Goal: Information Seeking & Learning: Check status

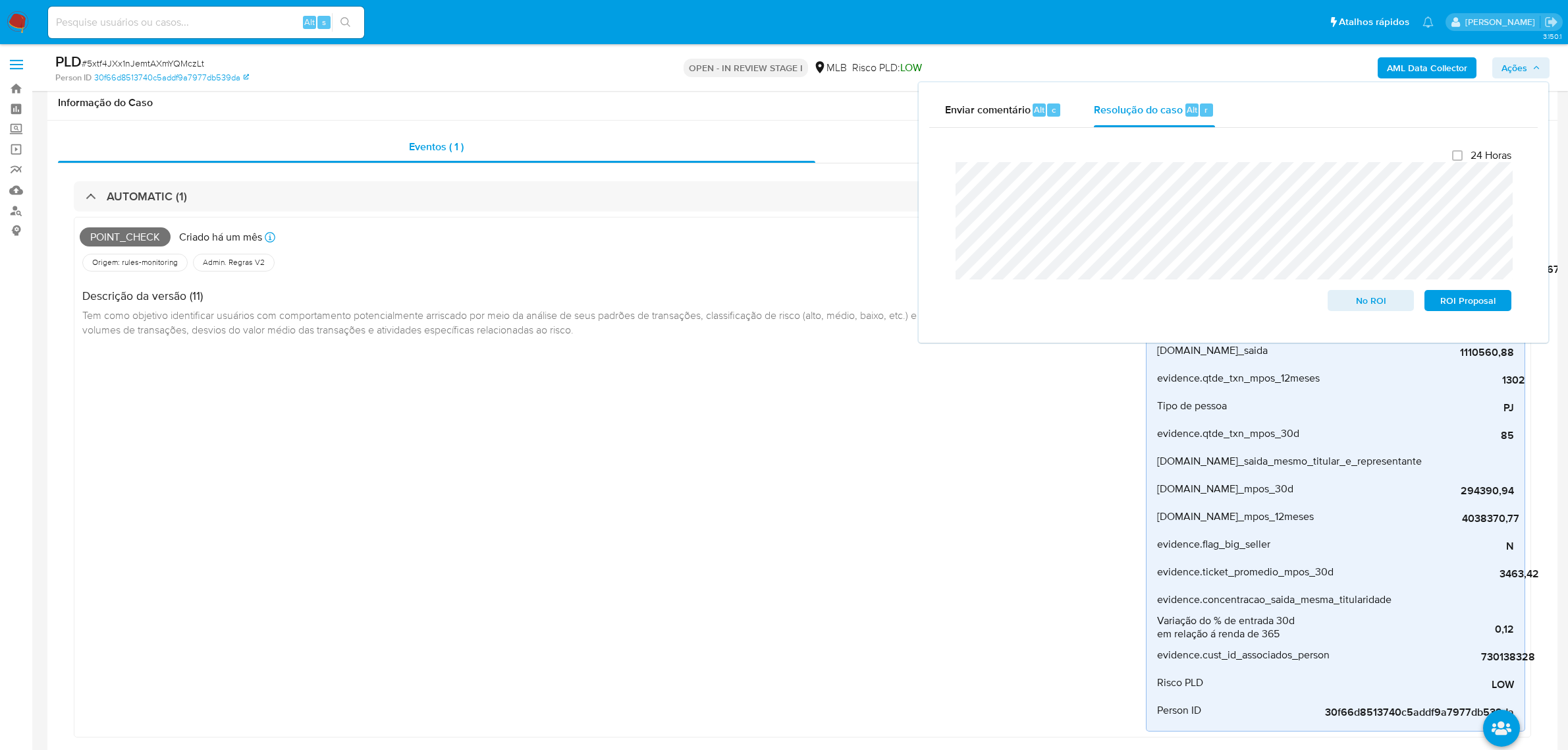
scroll to position [659, 0]
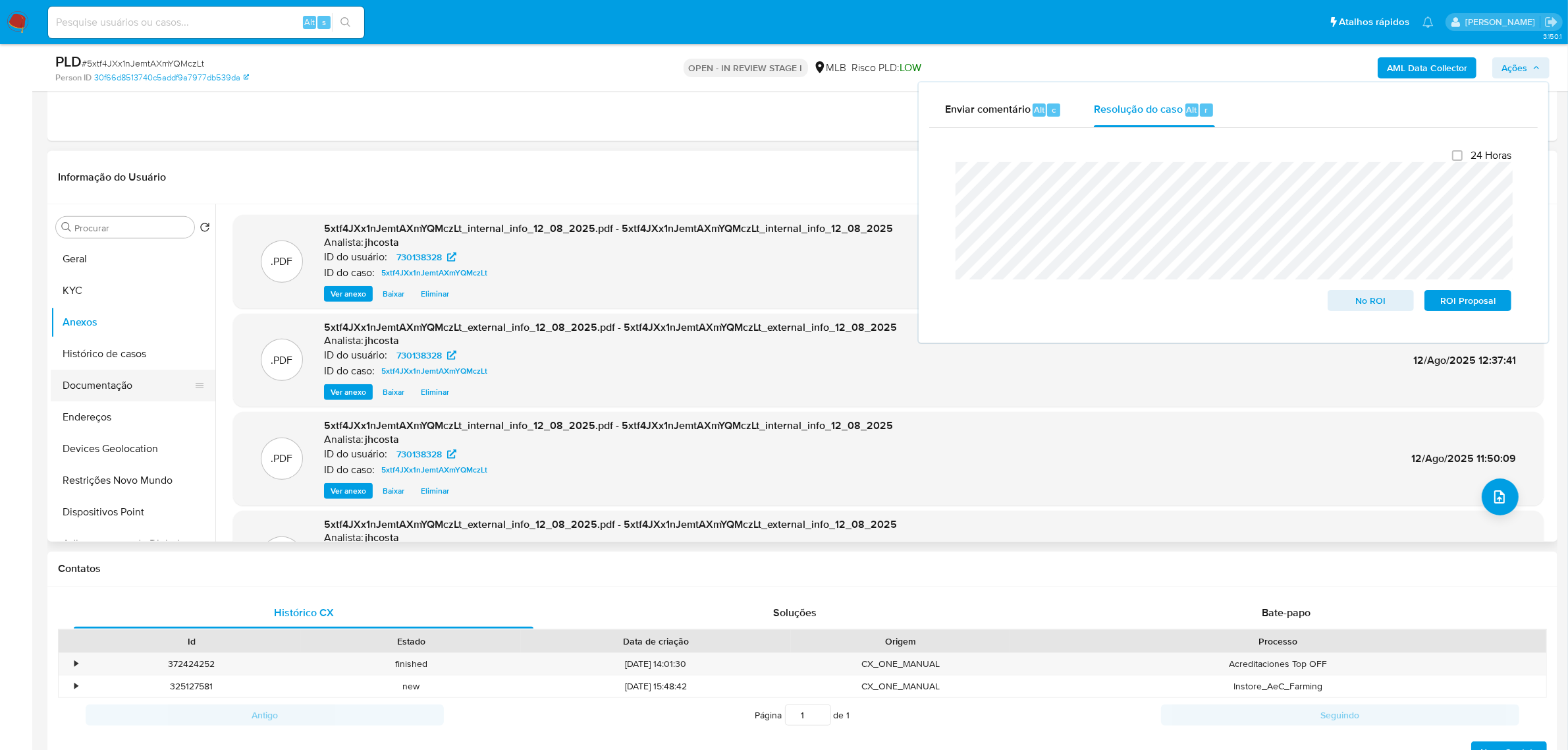
click at [109, 396] on button "Documentação" at bounding box center [127, 385] width 154 height 31
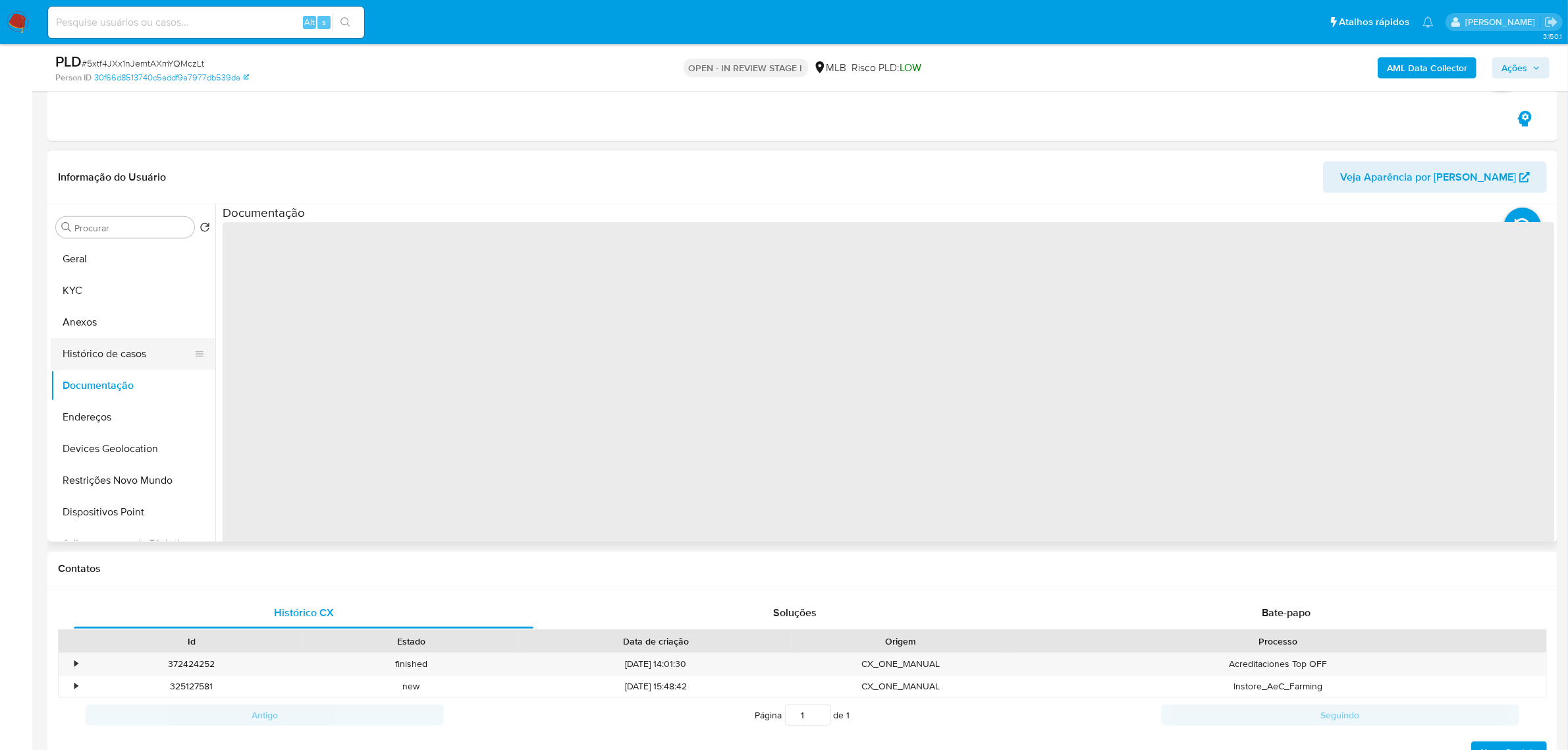
click at [120, 354] on button "Histórico de casos" at bounding box center [127, 354] width 154 height 31
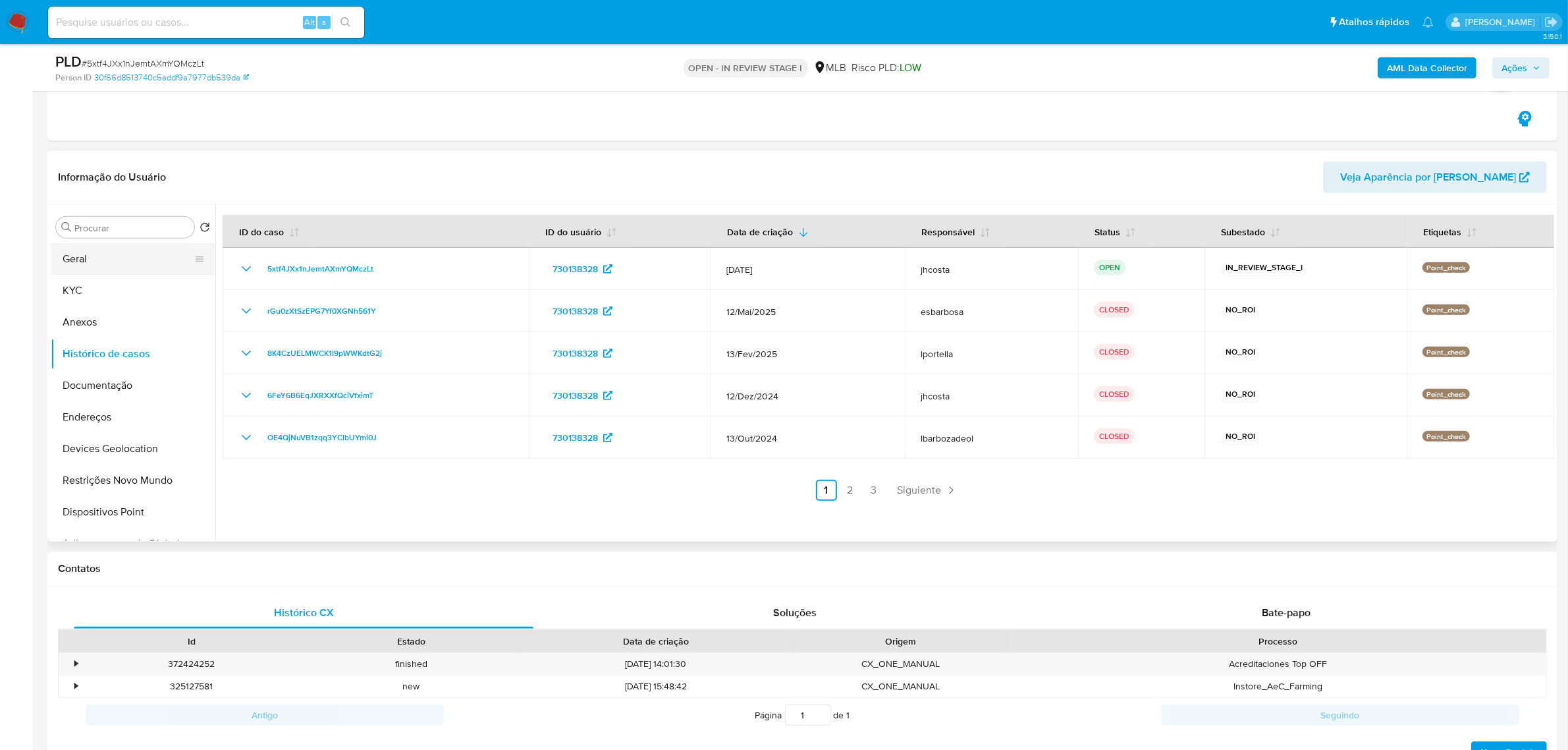
click at [112, 252] on button "Geral" at bounding box center [127, 259] width 154 height 31
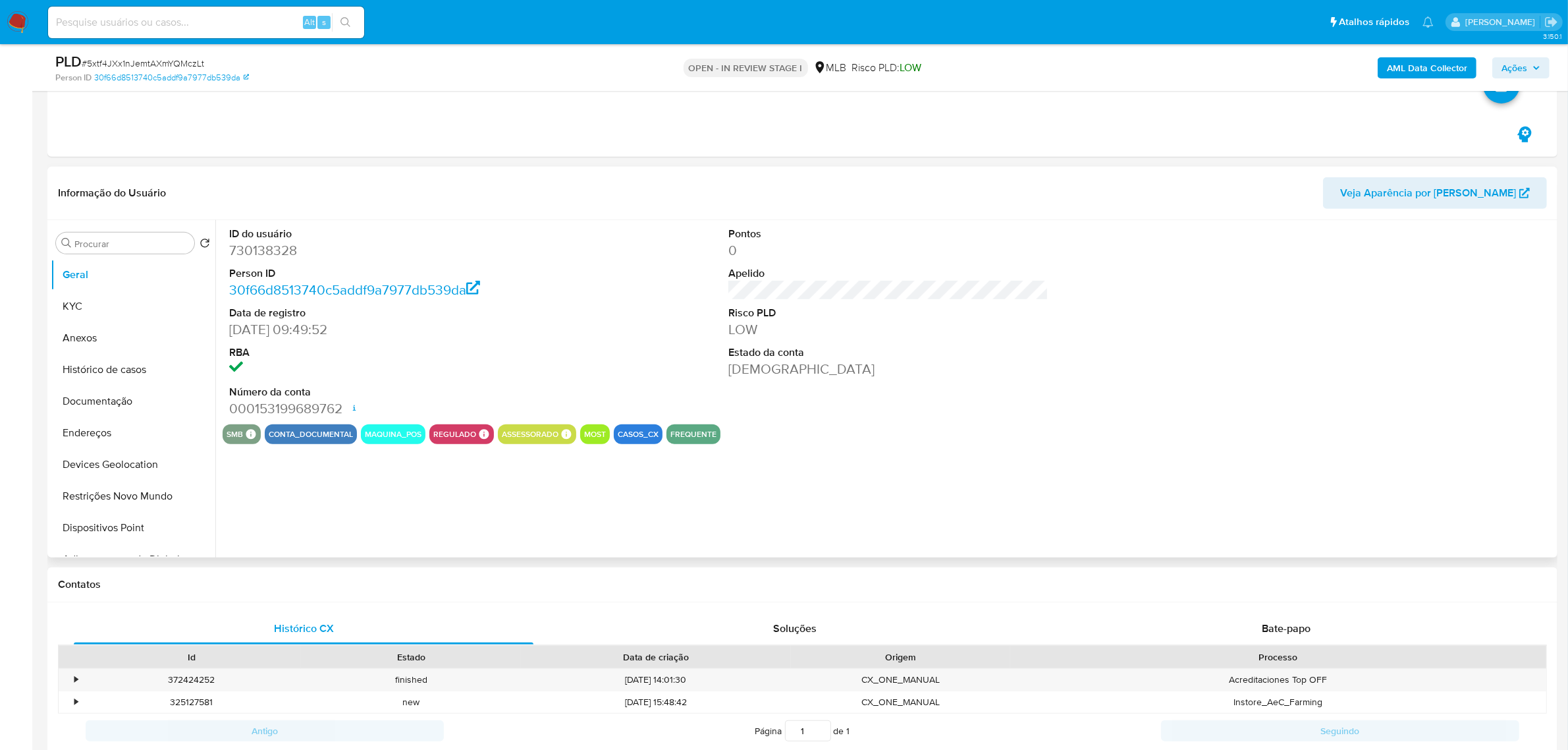
click at [286, 244] on dd "730138328" at bounding box center [389, 250] width 320 height 18
copy dd "730138328"
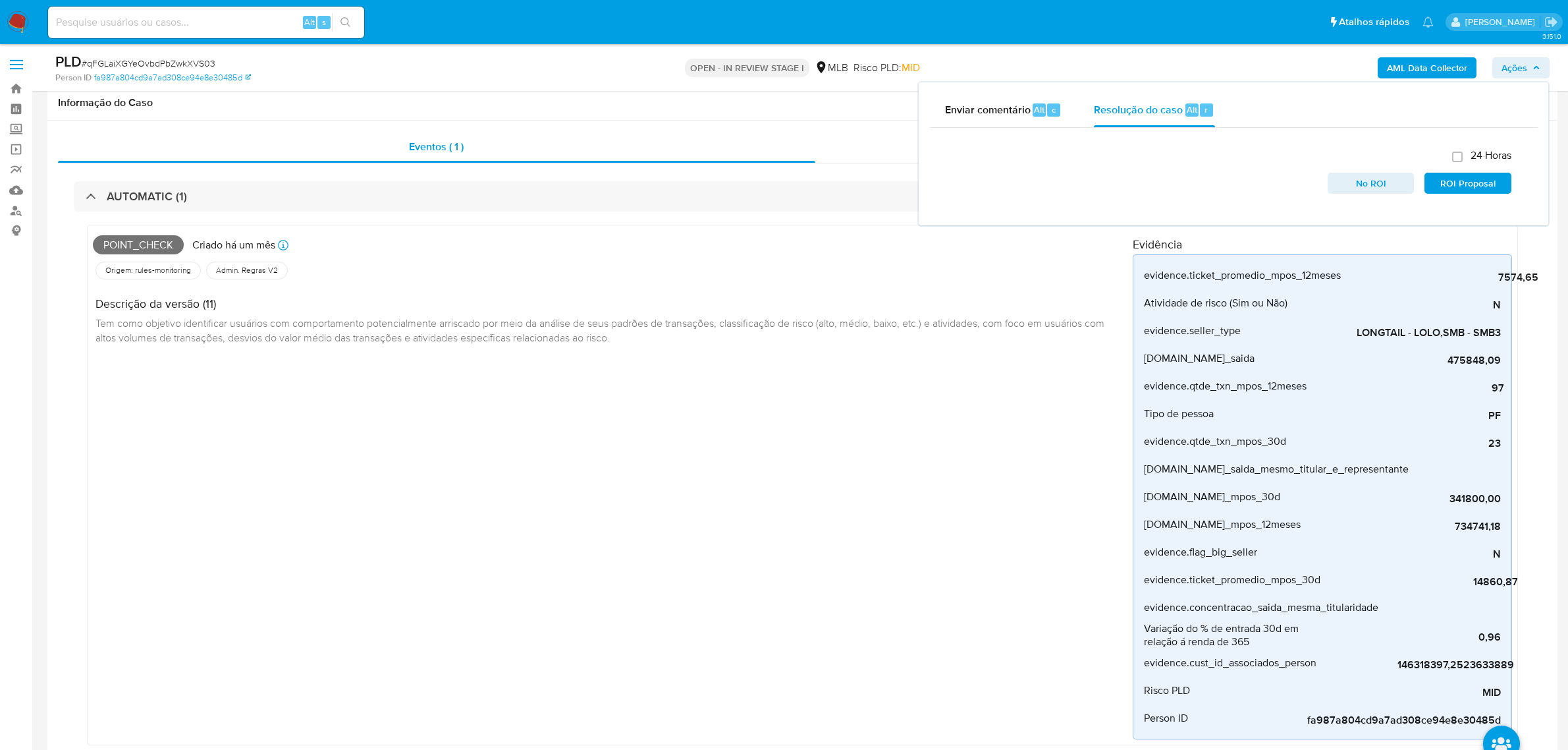
select select "10"
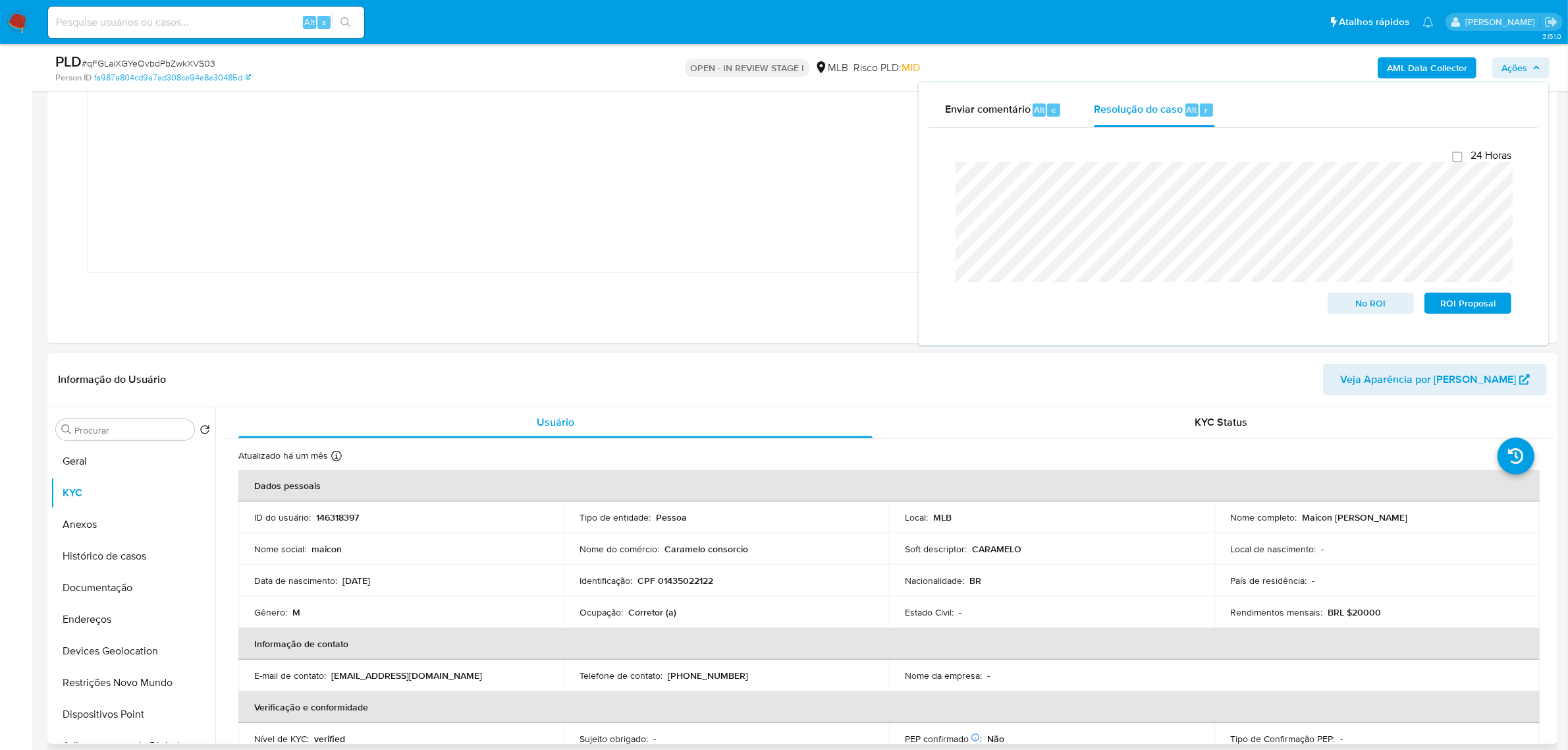
scroll to position [659, 0]
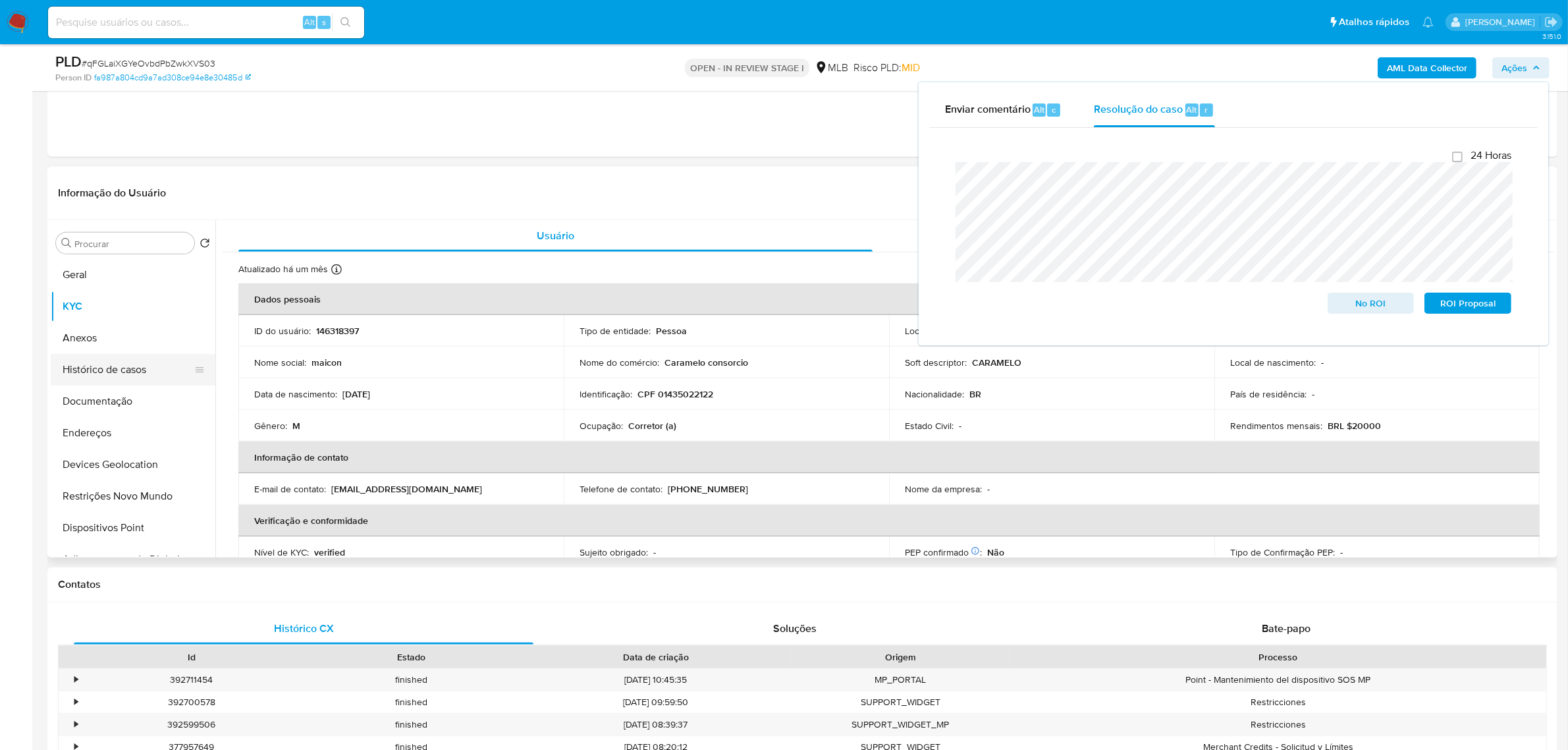
click at [142, 373] on button "Histórico de casos" at bounding box center [127, 370] width 154 height 31
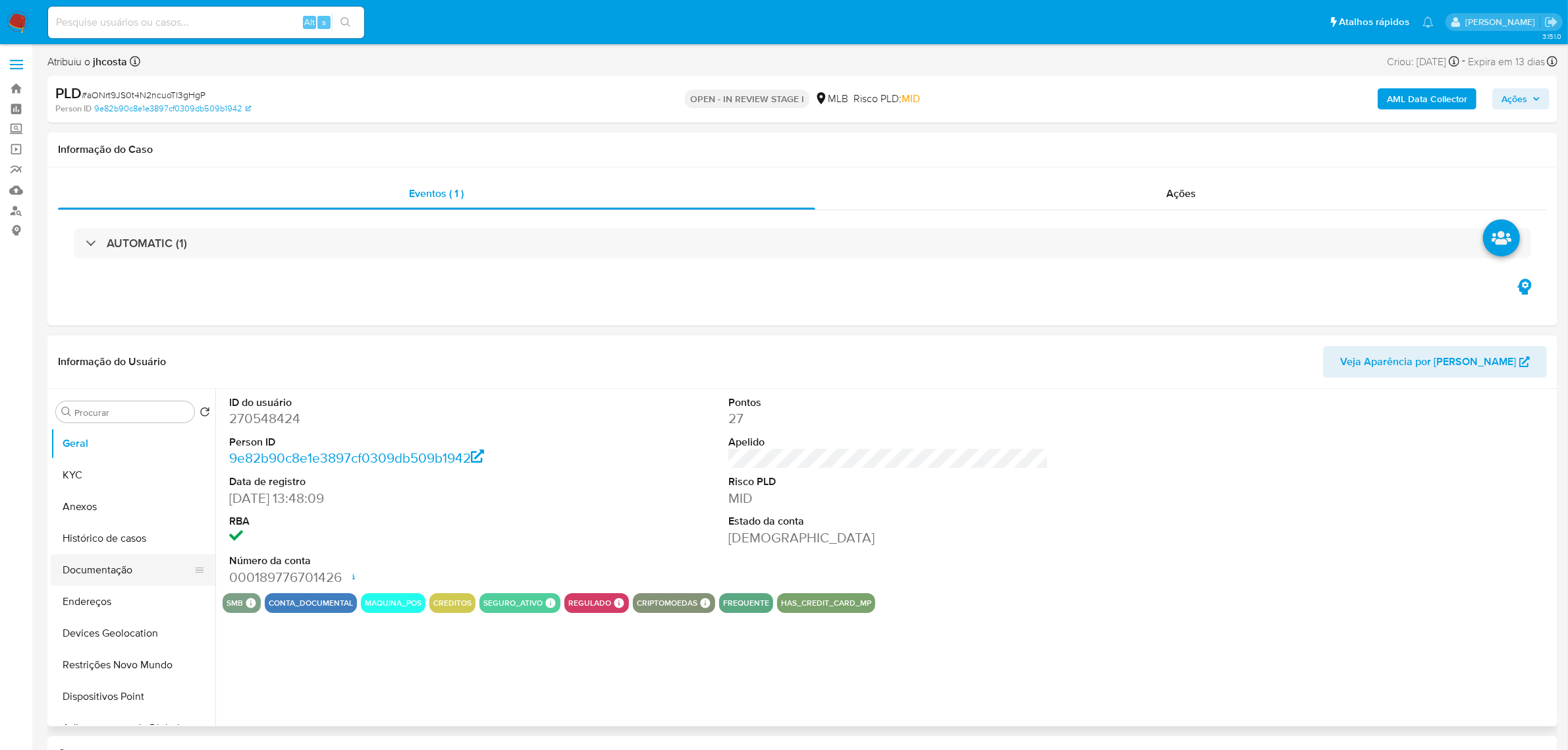
select select "10"
click at [119, 542] on button "Histórico de casos" at bounding box center [127, 539] width 154 height 31
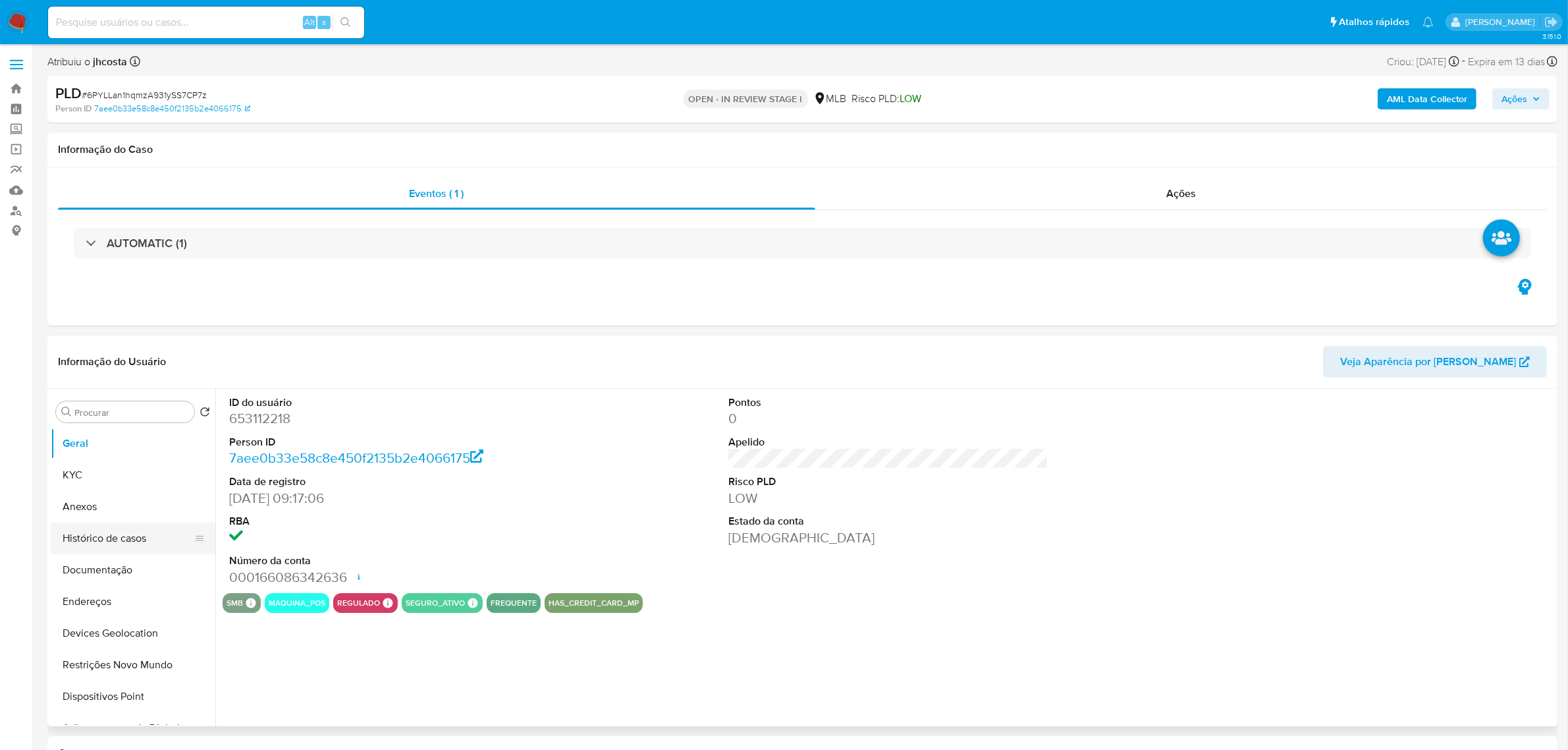
click at [119, 536] on button "Histórico de casos" at bounding box center [127, 539] width 154 height 31
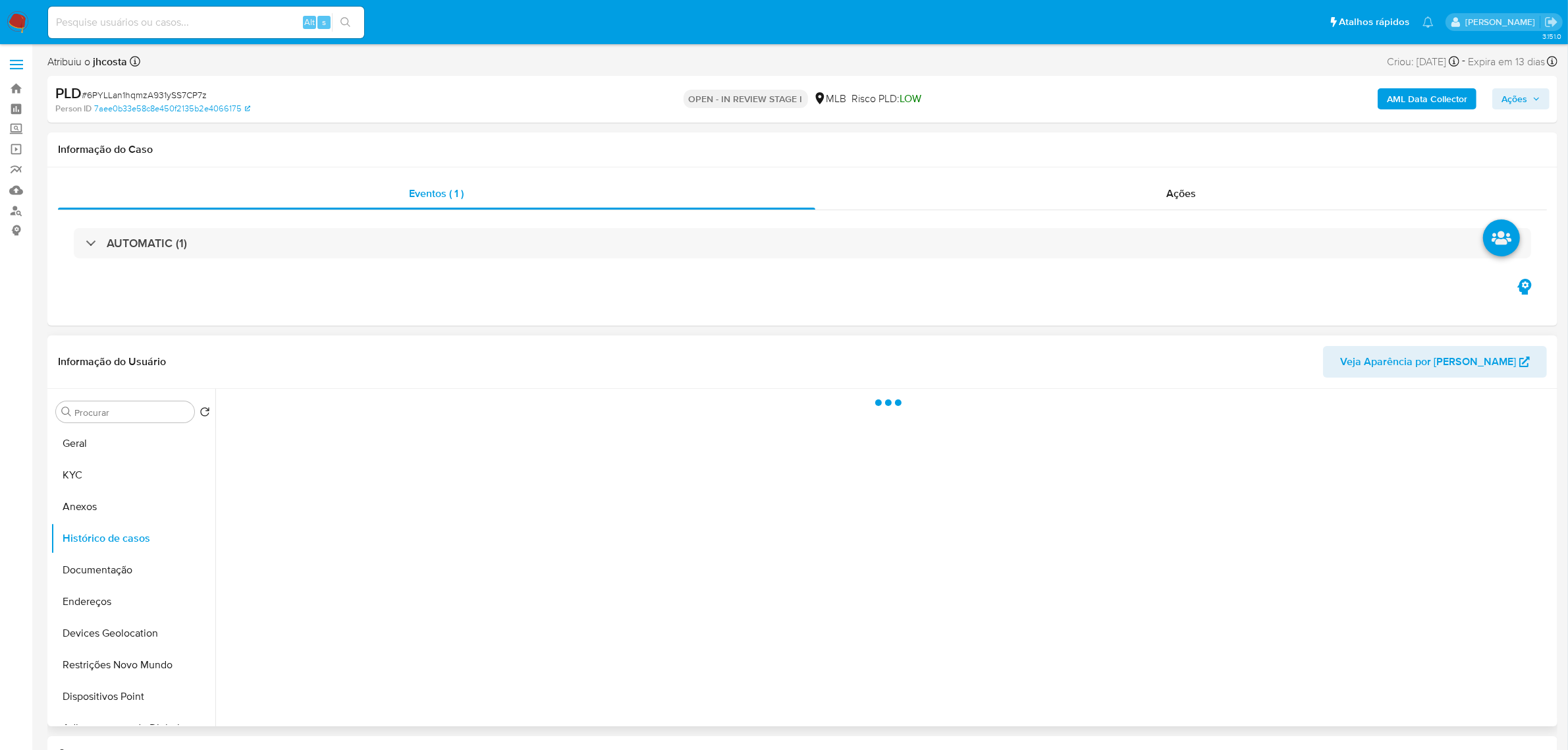
select select "10"
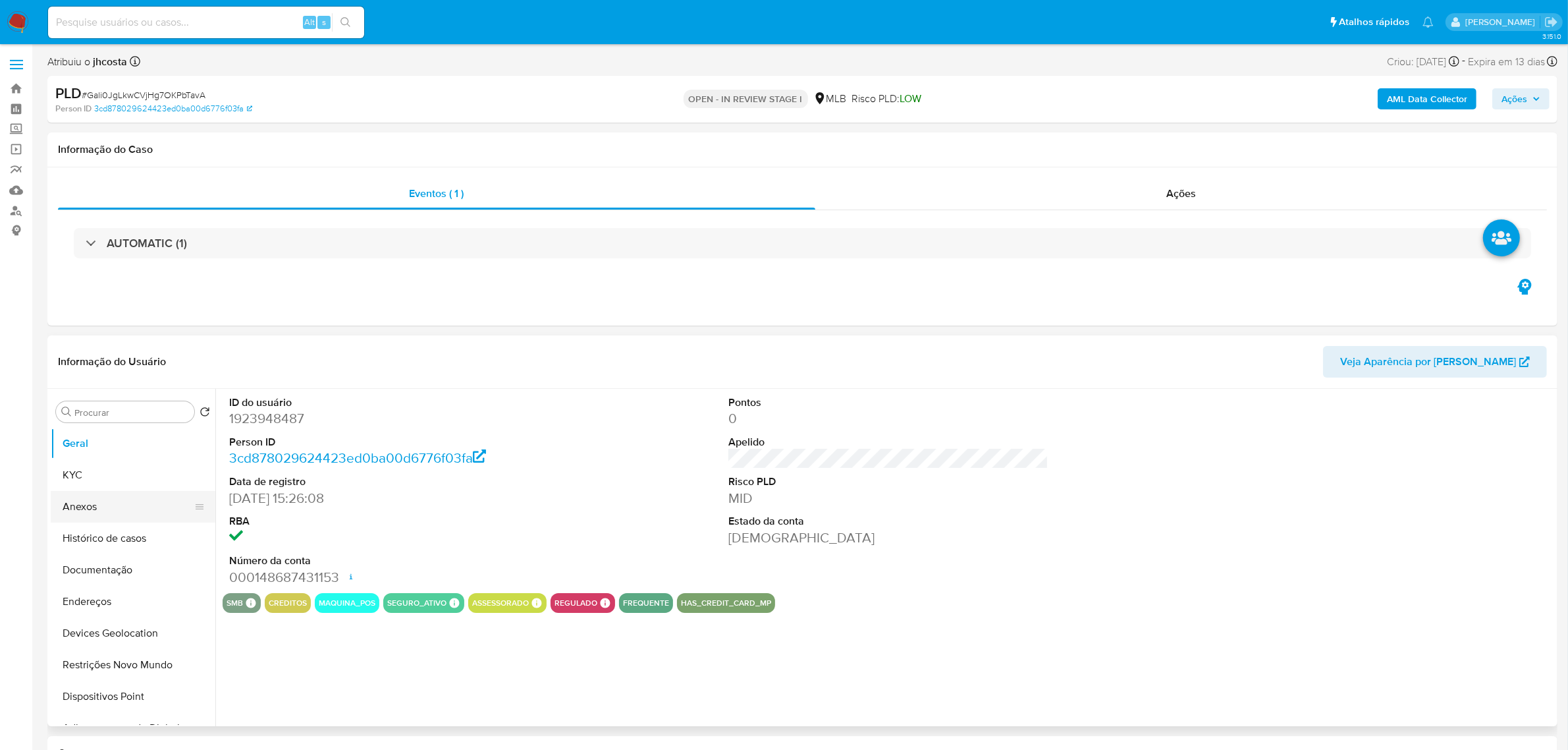
select select "10"
click at [139, 542] on button "Histórico de casos" at bounding box center [127, 539] width 154 height 31
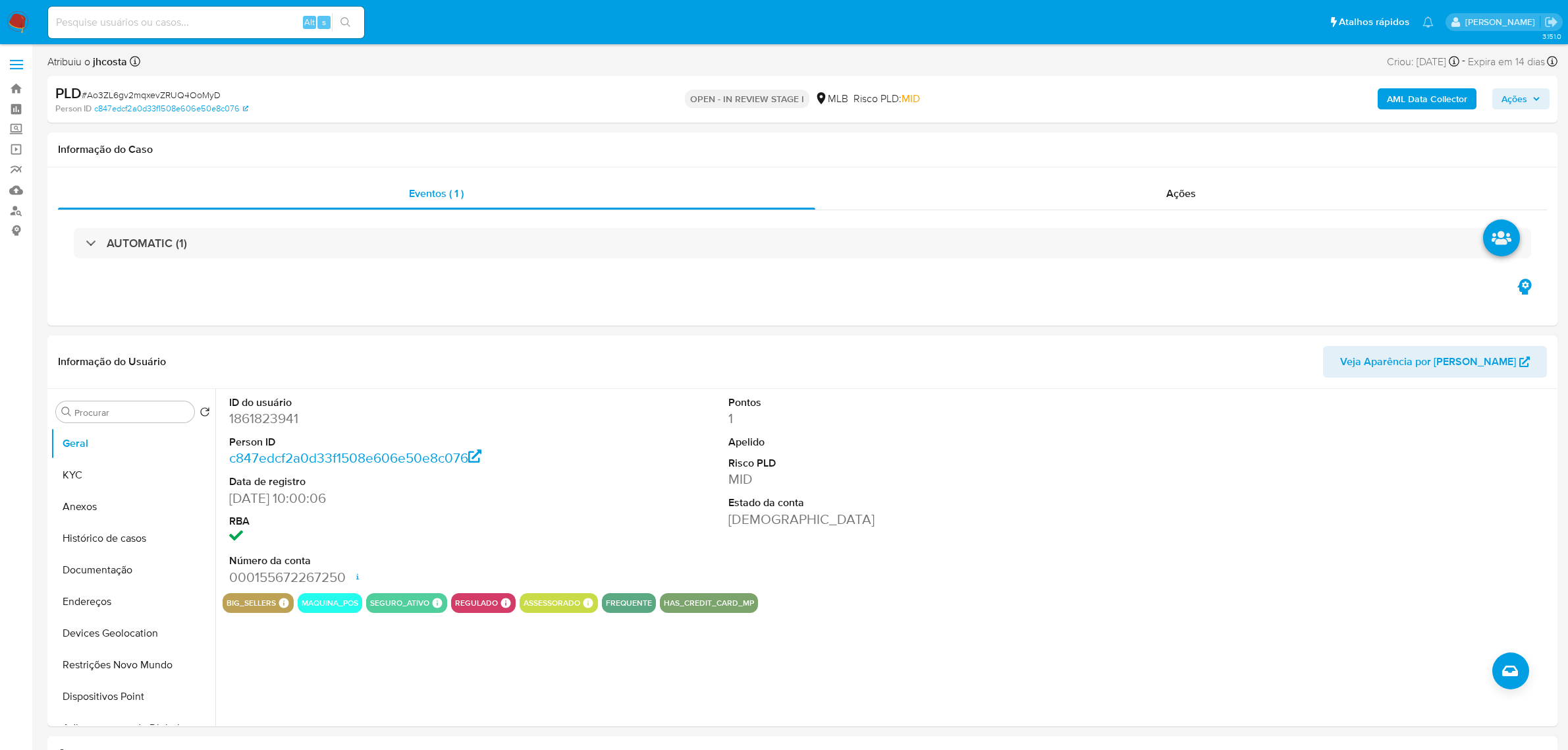
select select "10"
click at [140, 555] on button "Documentação" at bounding box center [127, 570] width 154 height 31
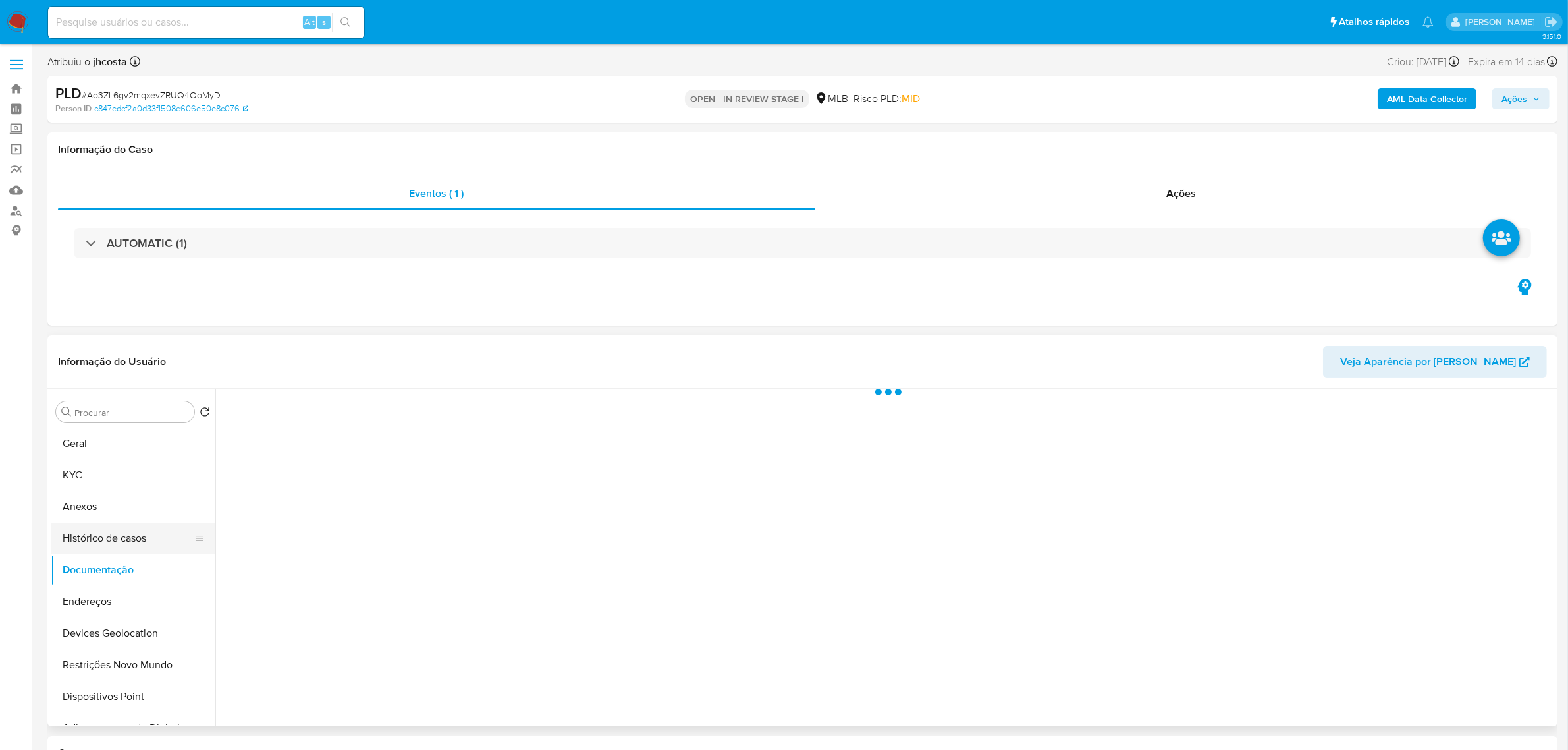
click at [139, 548] on button "Histórico de casos" at bounding box center [127, 539] width 154 height 31
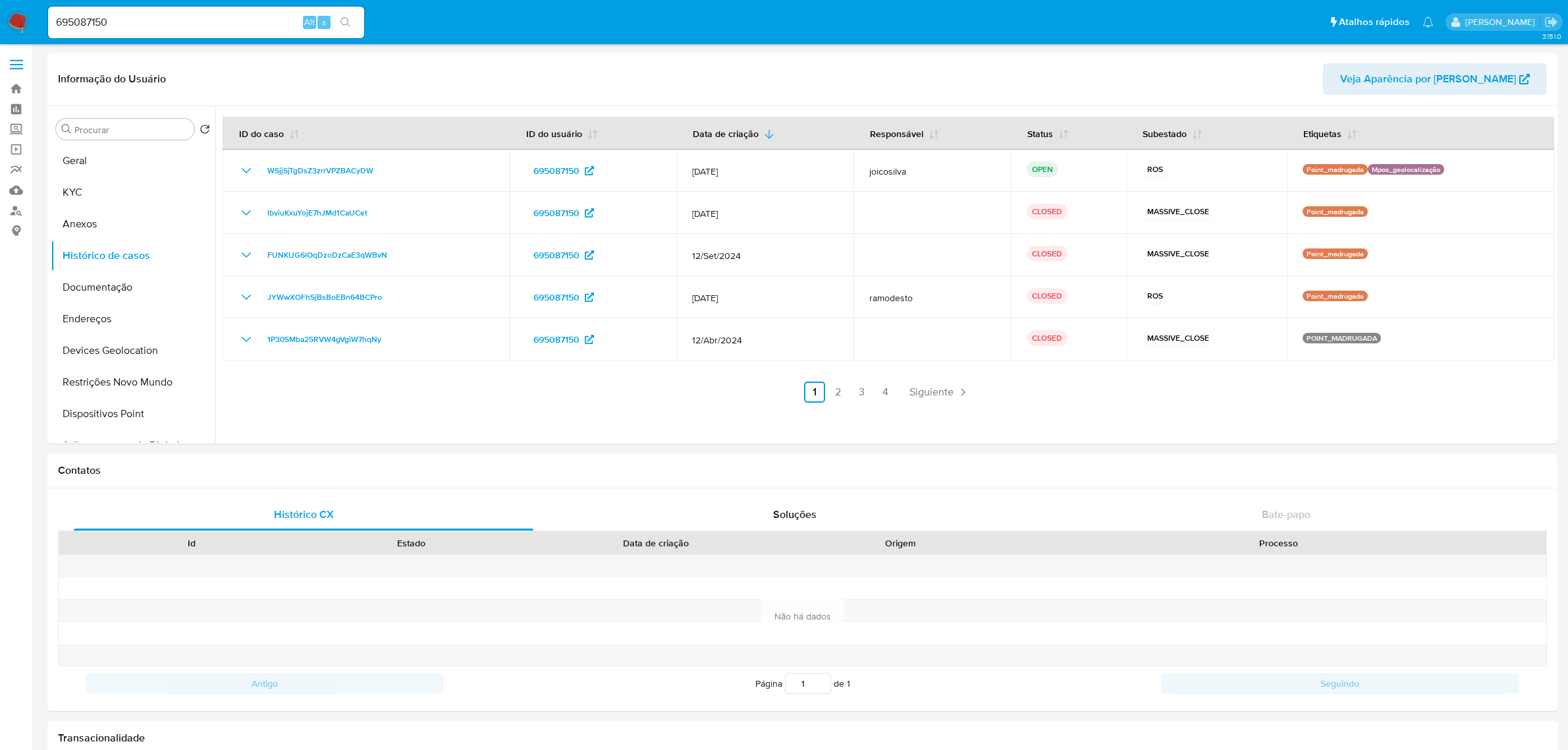
select select "10"
click at [21, 24] on img at bounding box center [18, 22] width 22 height 22
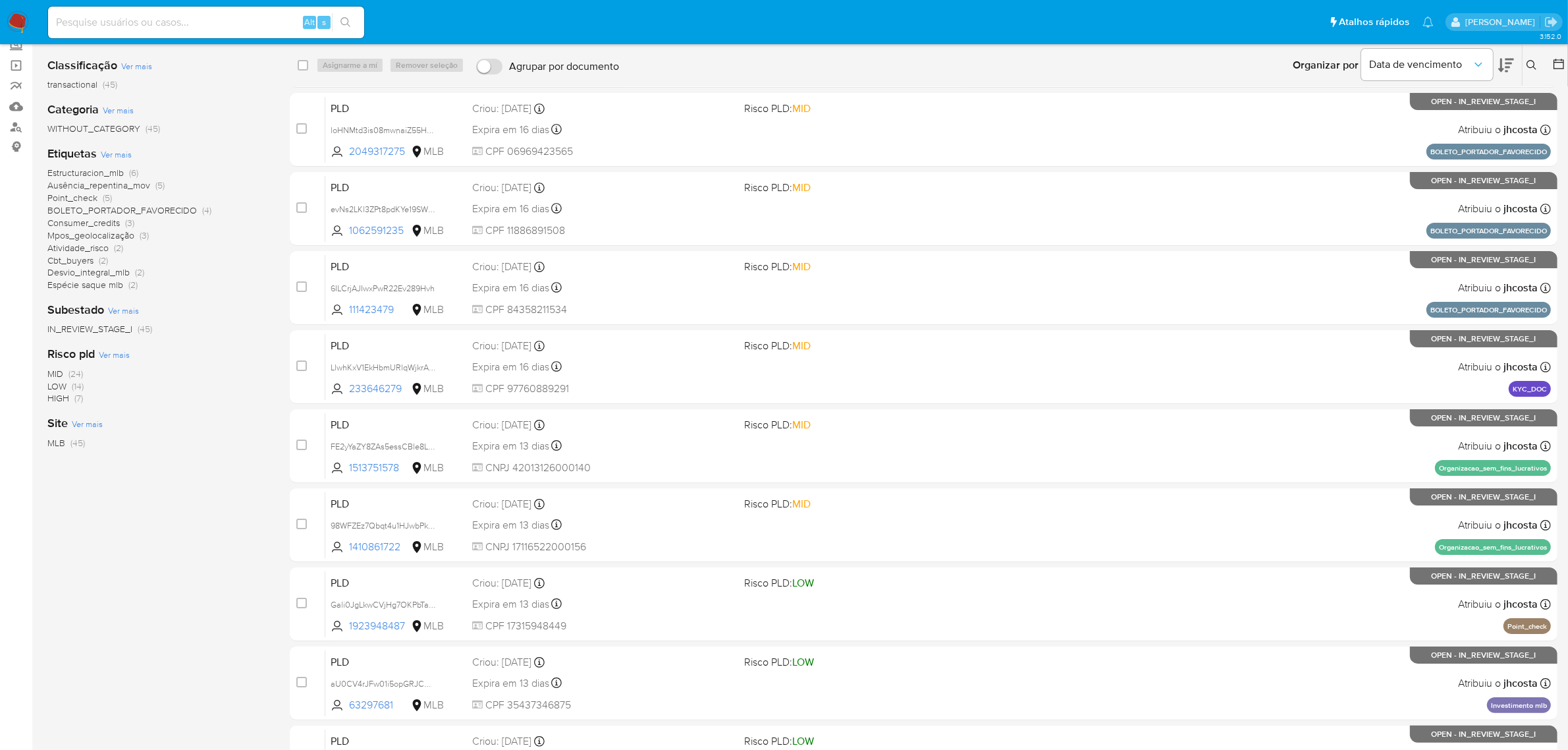
scroll to position [165, 0]
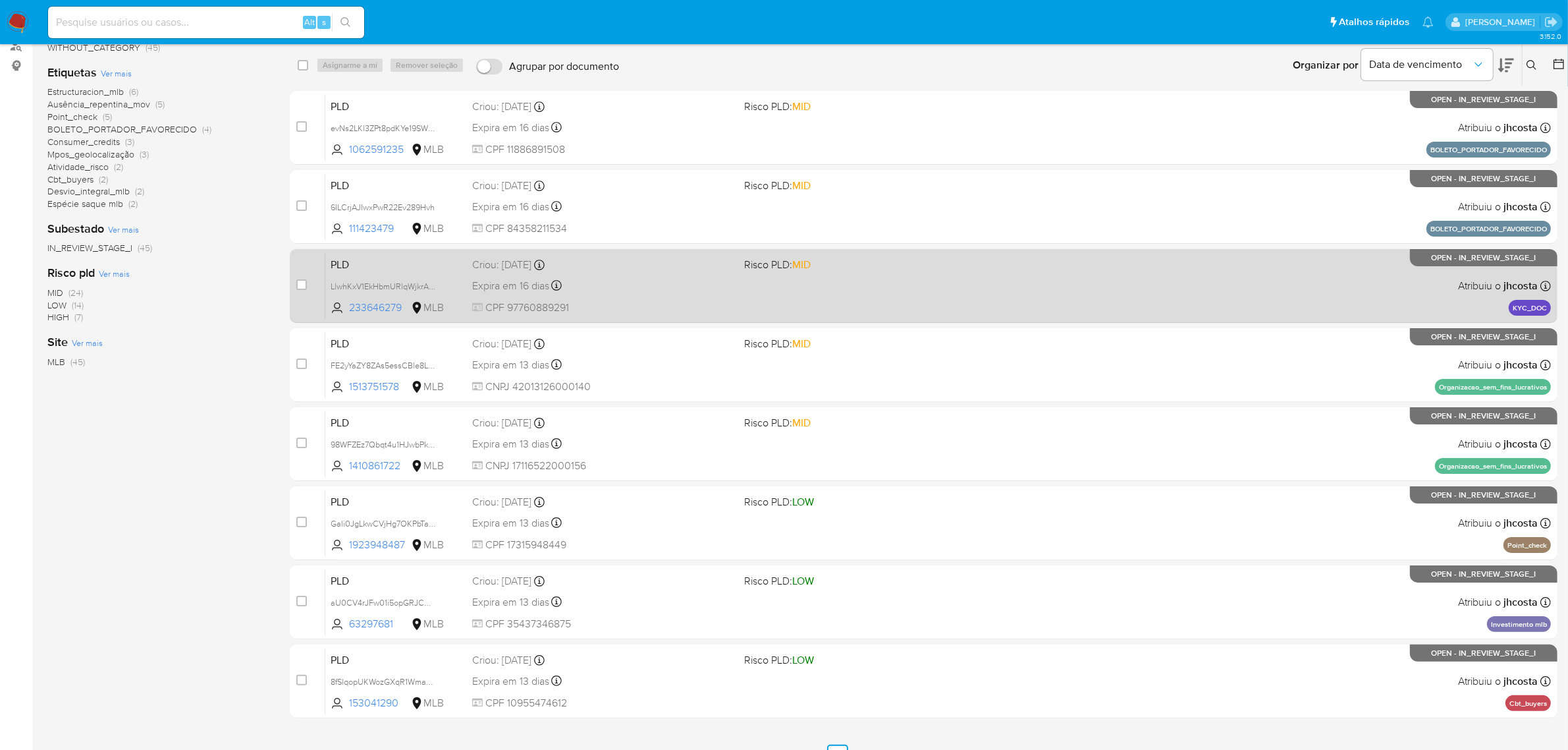
click at [878, 275] on div "PLD LlwhKxV1EkHbmURlqWjkrAUi 233646279 MLB Risco PLD: MID Criou: 14/07/2025 Cri…" at bounding box center [938, 286] width 1226 height 67
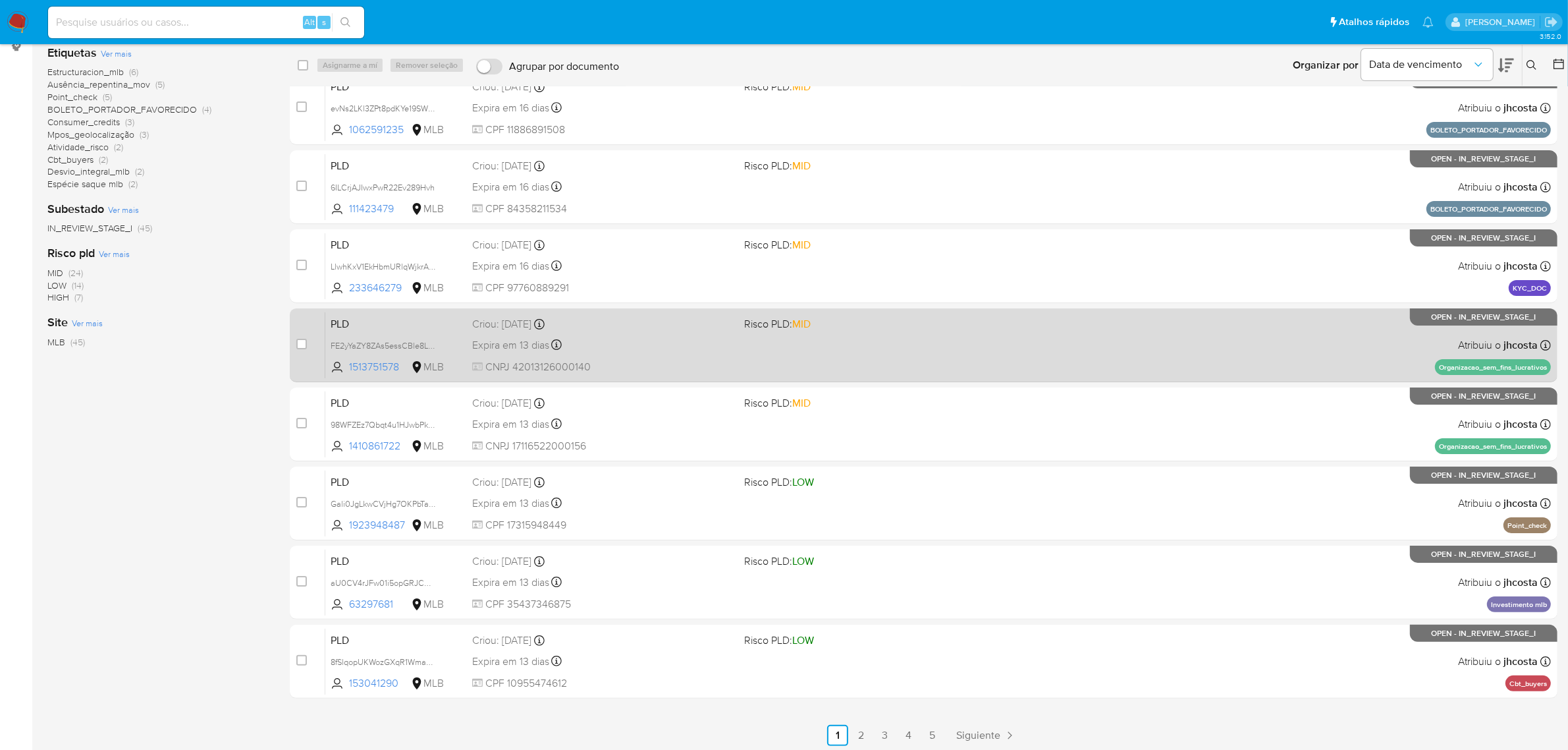
scroll to position [188, 0]
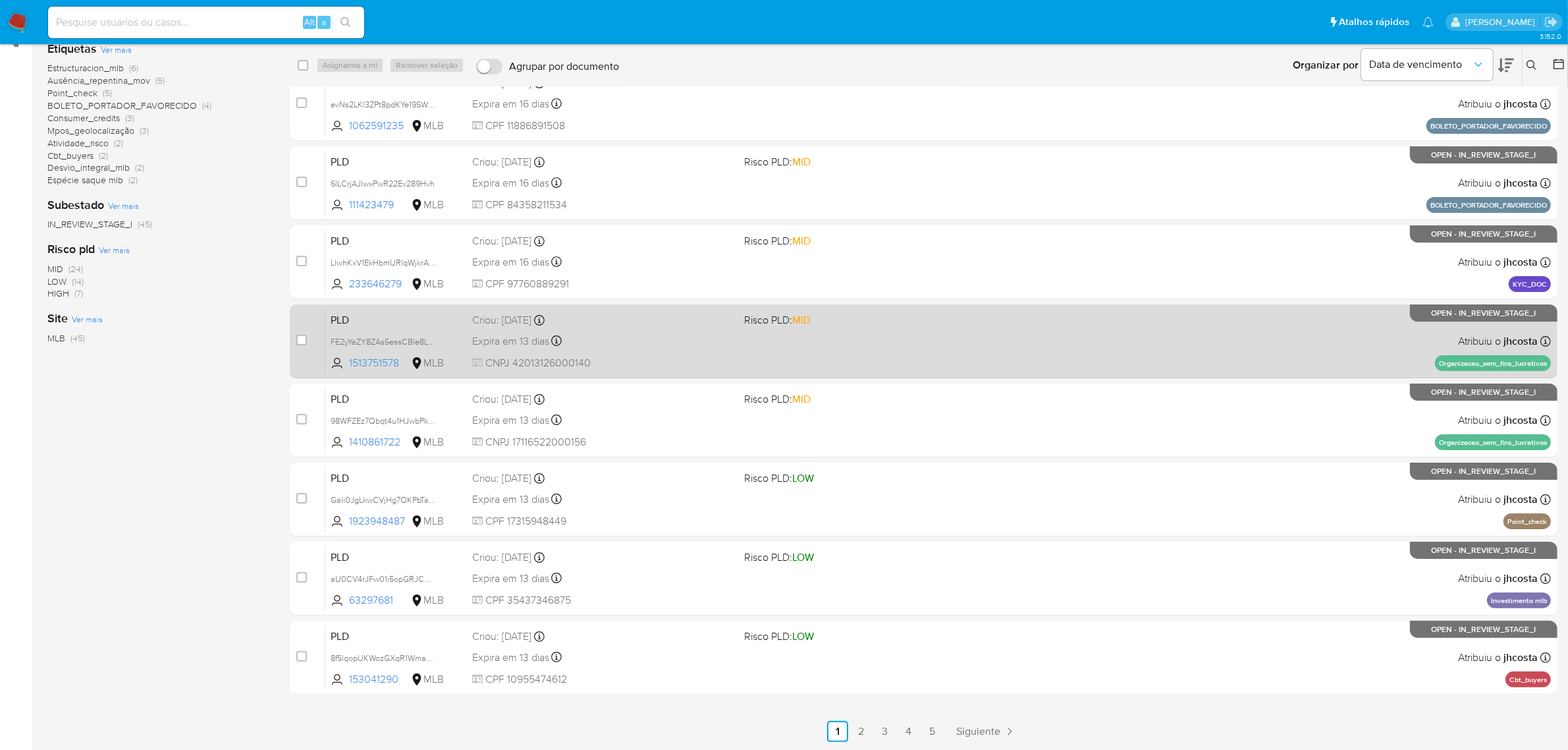
click at [680, 340] on div "Expira em 13 dias Expira em 26/08/2025 01:15:13" at bounding box center [603, 341] width 262 height 18
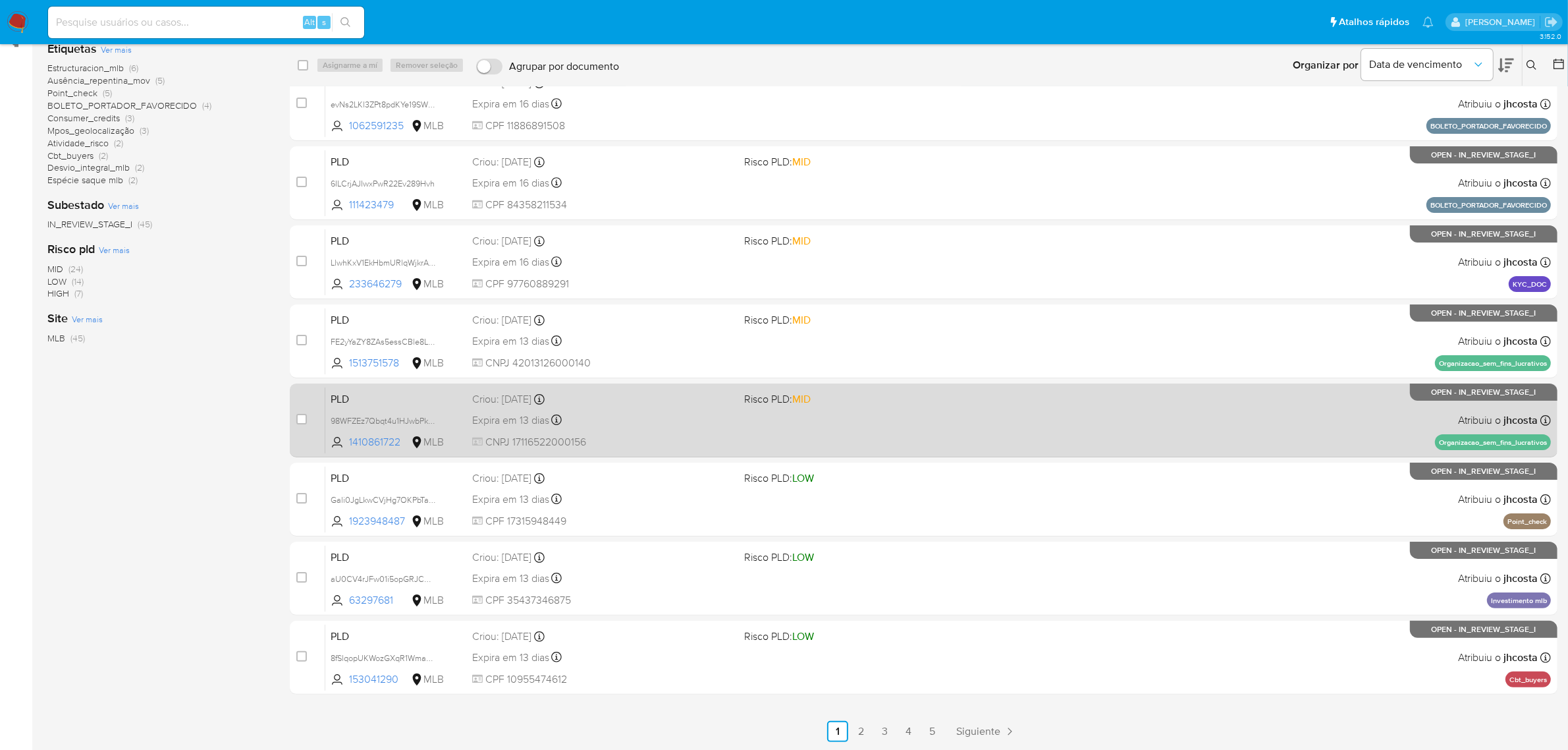
click at [642, 437] on span "CNPJ 17116522000156" at bounding box center [603, 442] width 262 height 14
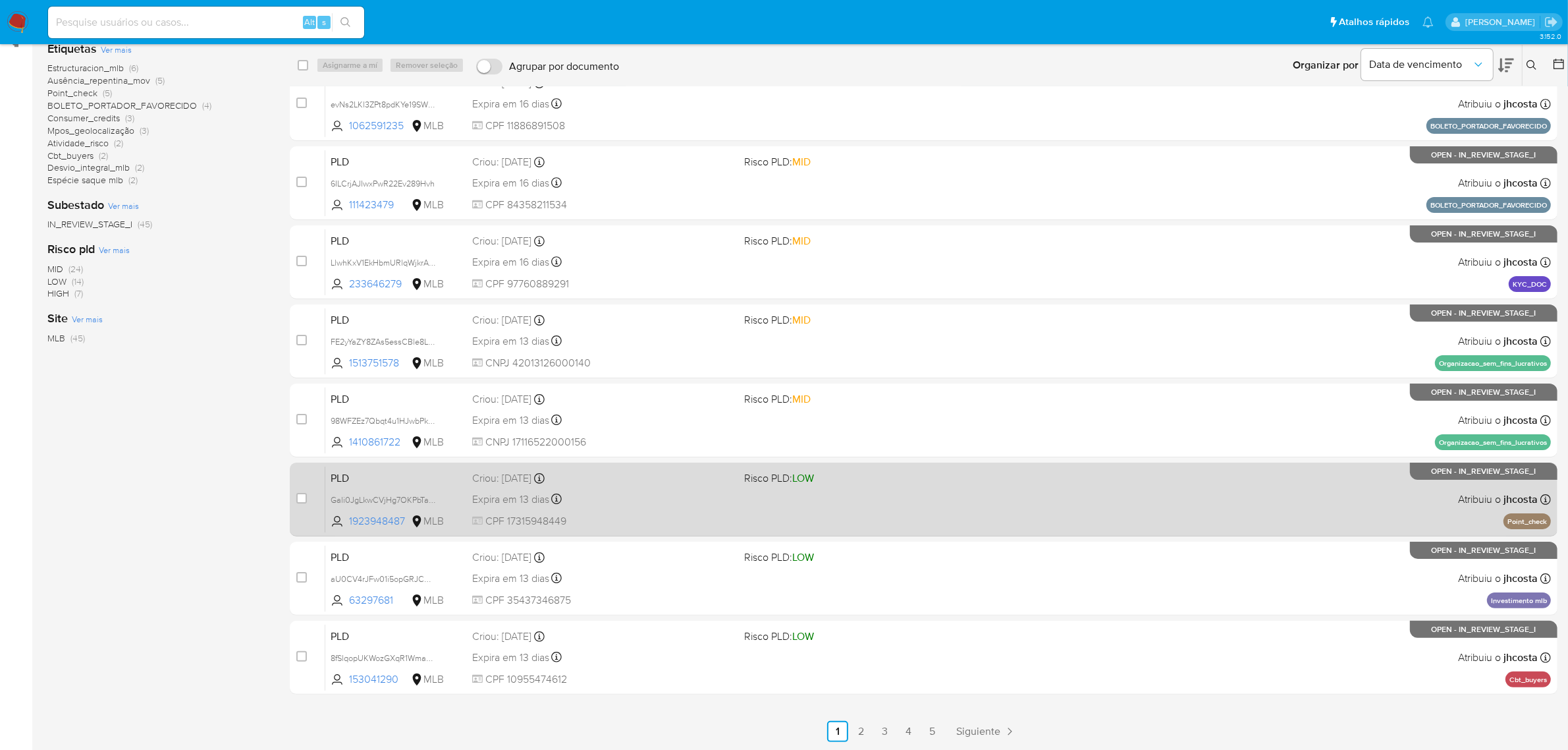
click at [673, 496] on div "Expira em 13 dias Expira em 26/08/2025 01:11:45" at bounding box center [603, 499] width 262 height 18
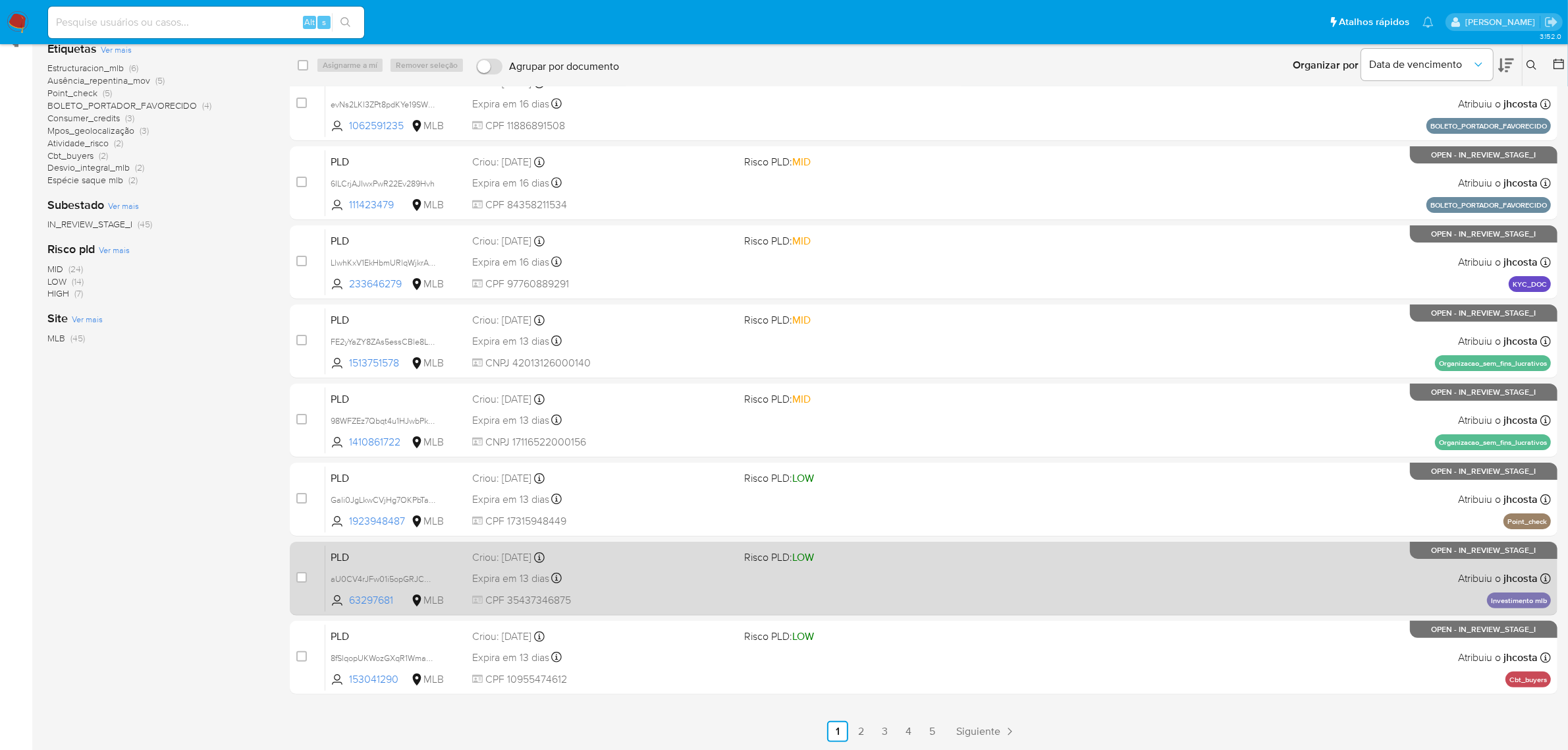
click at [778, 575] on div "PLD aU0CV4rJFw01i5opGRJCOWc5 63297681 MLB Risco PLD: LOW Criou: 12/07/2025 Crio…" at bounding box center [938, 578] width 1226 height 67
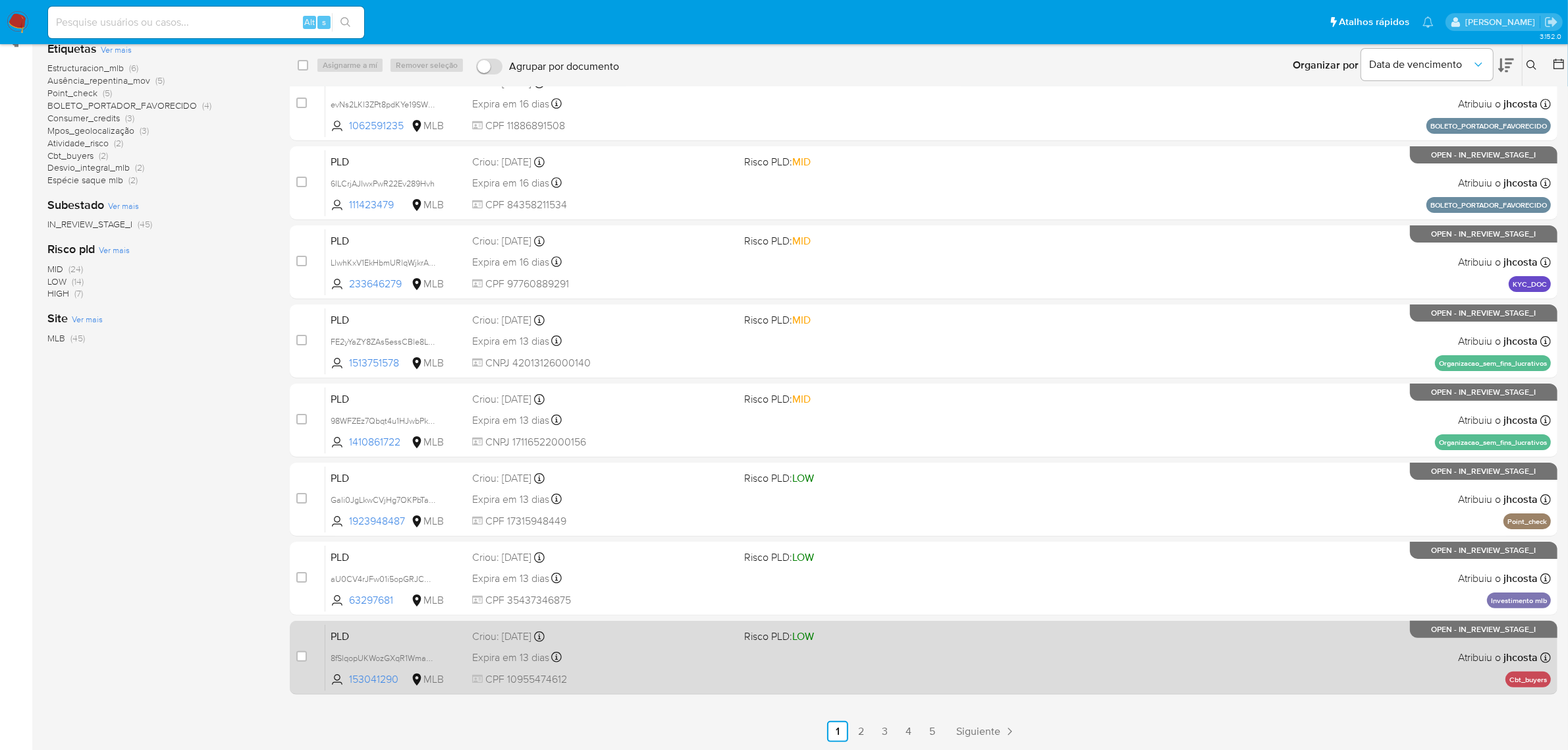
click at [779, 663] on div "PLD 8fSlqopUKWozGXqR1WmacjIE 153041290 MLB Risco PLD: LOW Criou: 12/07/2025 Cri…" at bounding box center [938, 657] width 1226 height 67
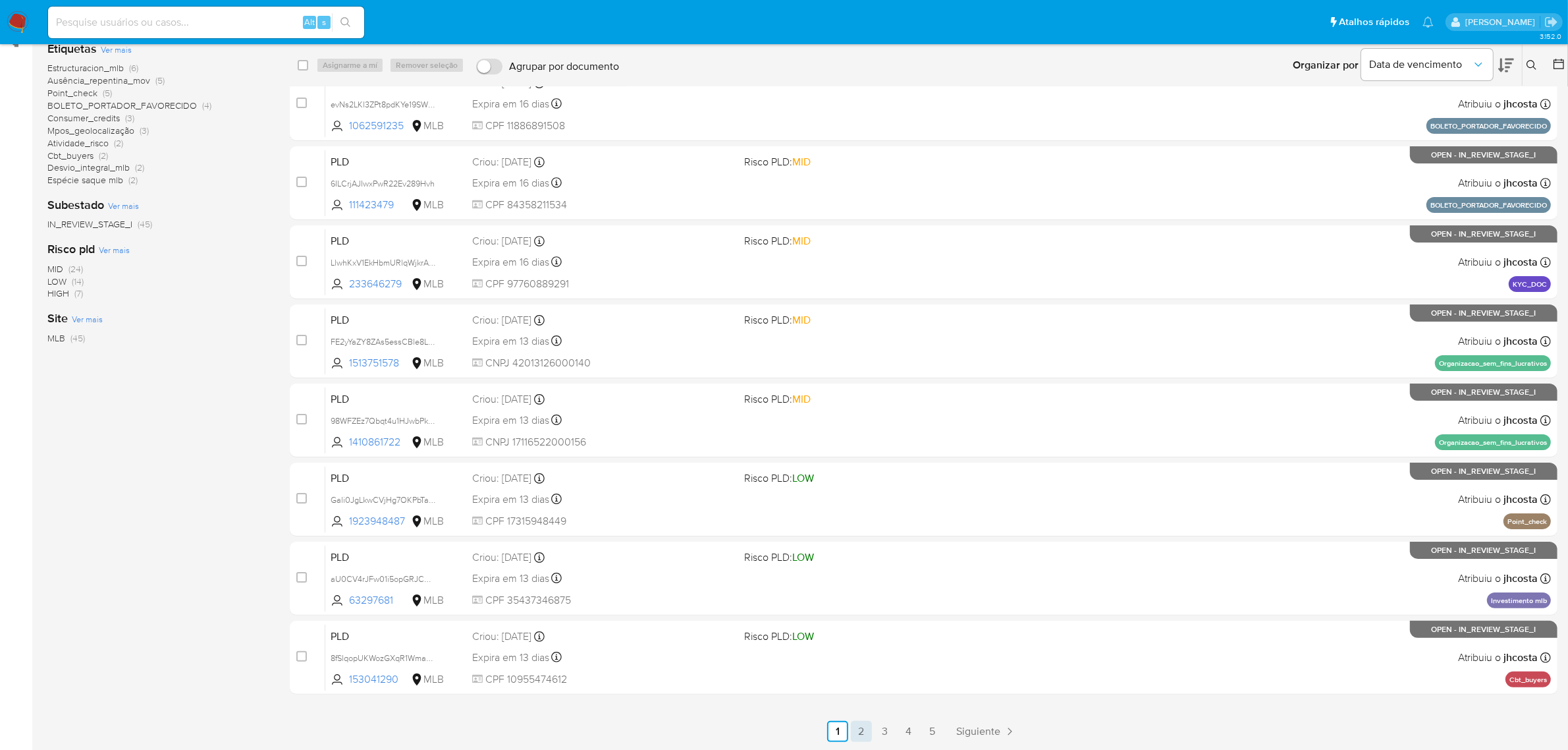
click at [859, 733] on link "2" at bounding box center [861, 731] width 21 height 21
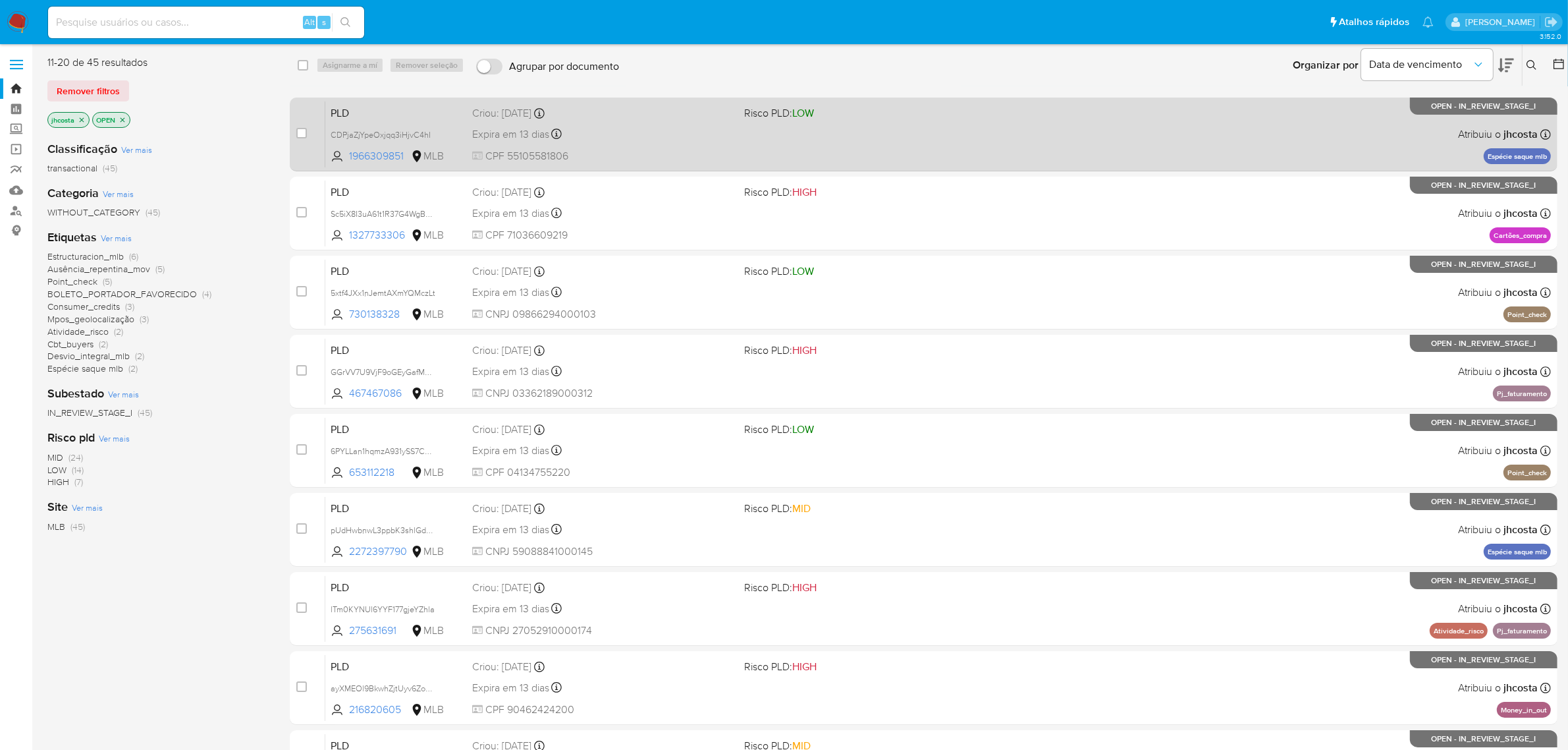
click at [687, 149] on span "CPF 55105581806" at bounding box center [603, 155] width 262 height 14
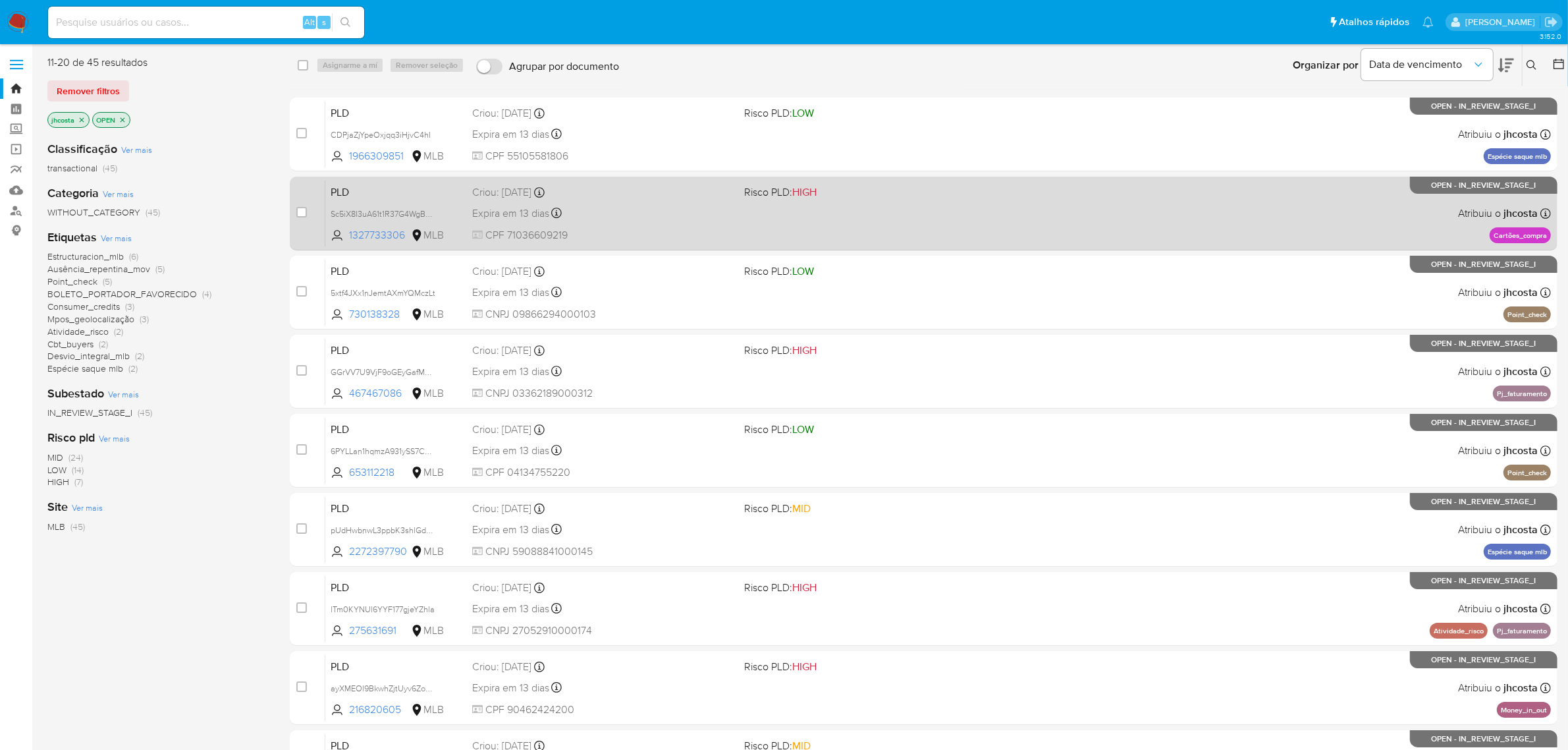
click at [737, 209] on div "PLD Sc5iX8I3uA61t1R37G4WgB5W 1327733306 MLB Risco PLD: HIGH Criou: 12/07/2025 C…" at bounding box center [938, 213] width 1226 height 67
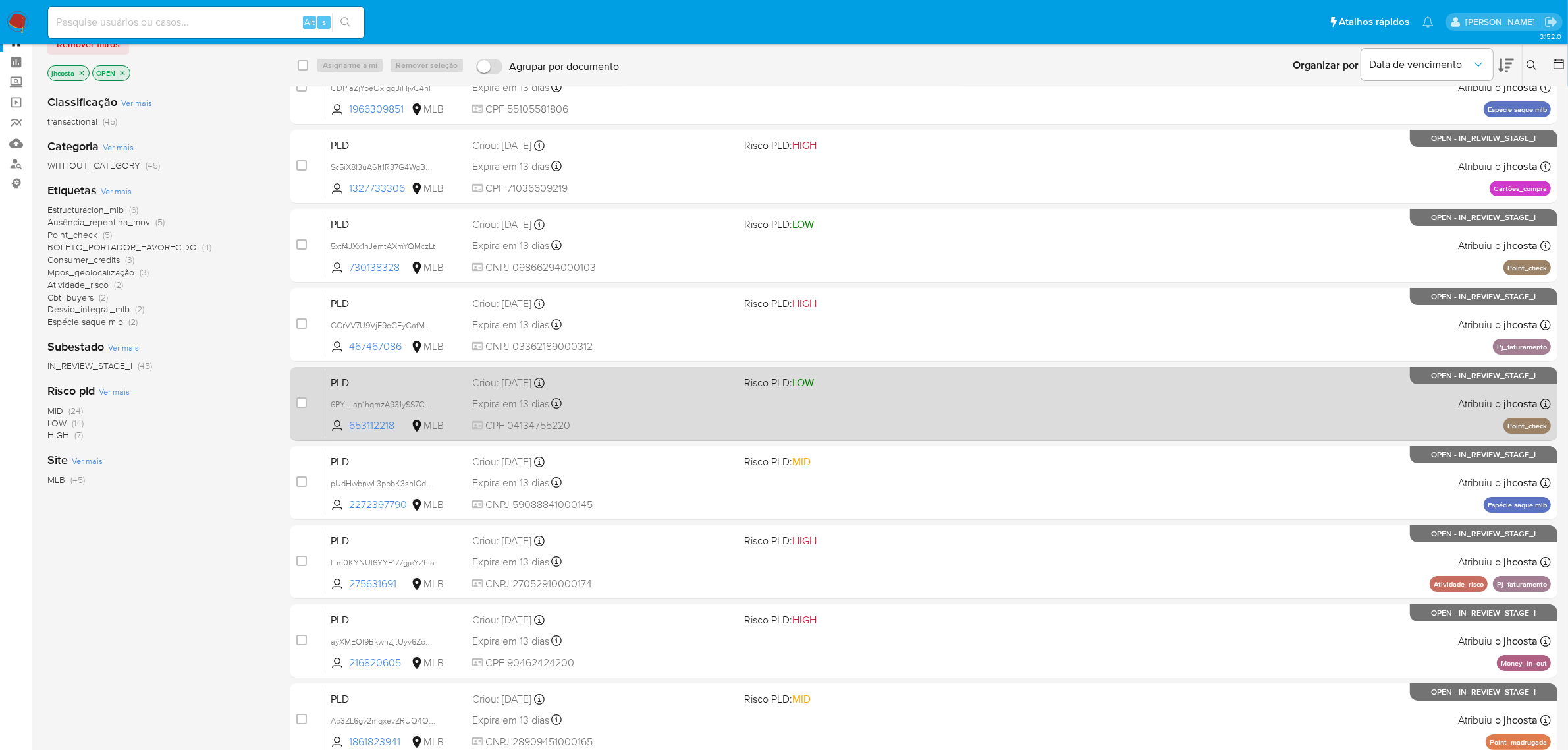
scroll to position [188, 0]
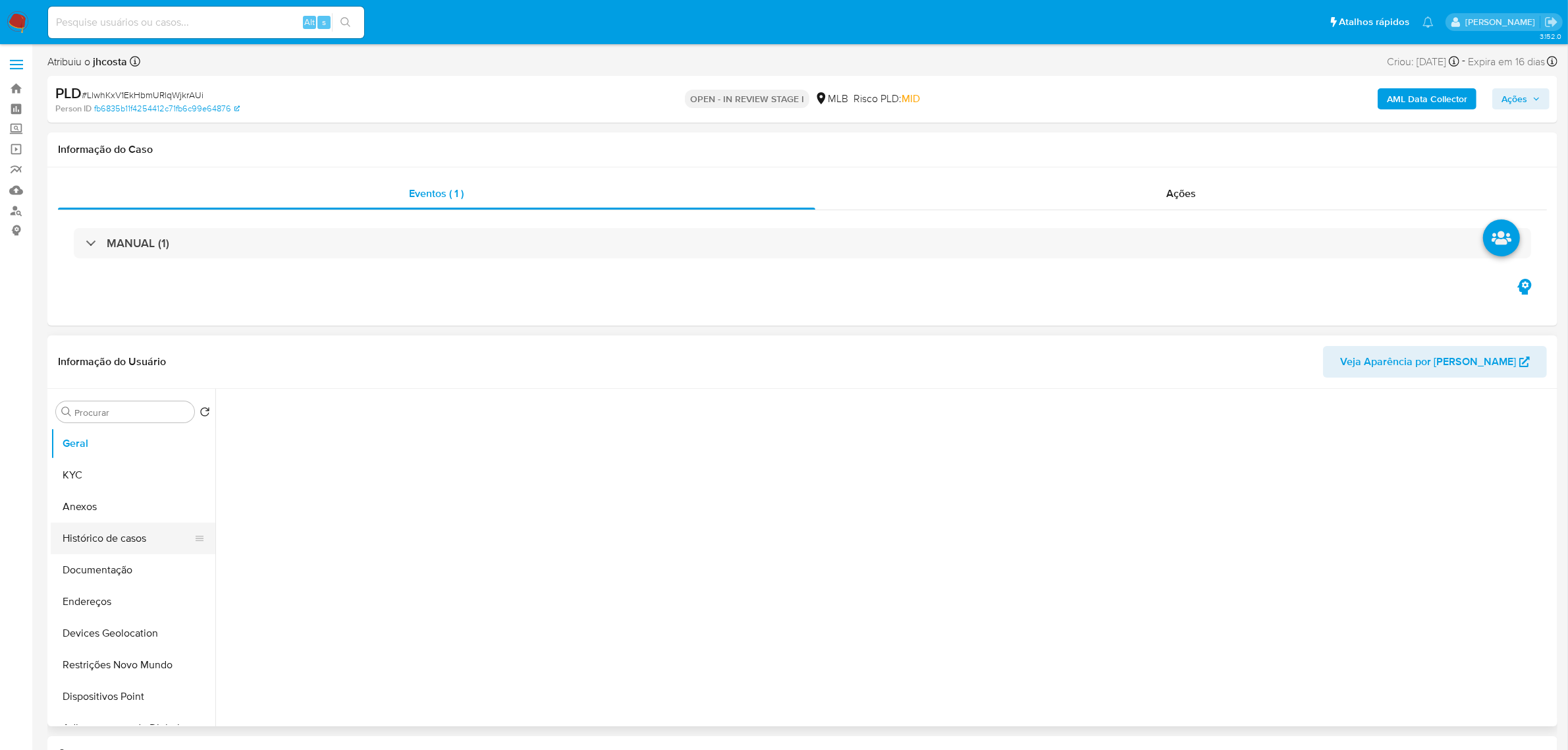
click at [135, 541] on button "Histórico de casos" at bounding box center [127, 539] width 154 height 31
select select "10"
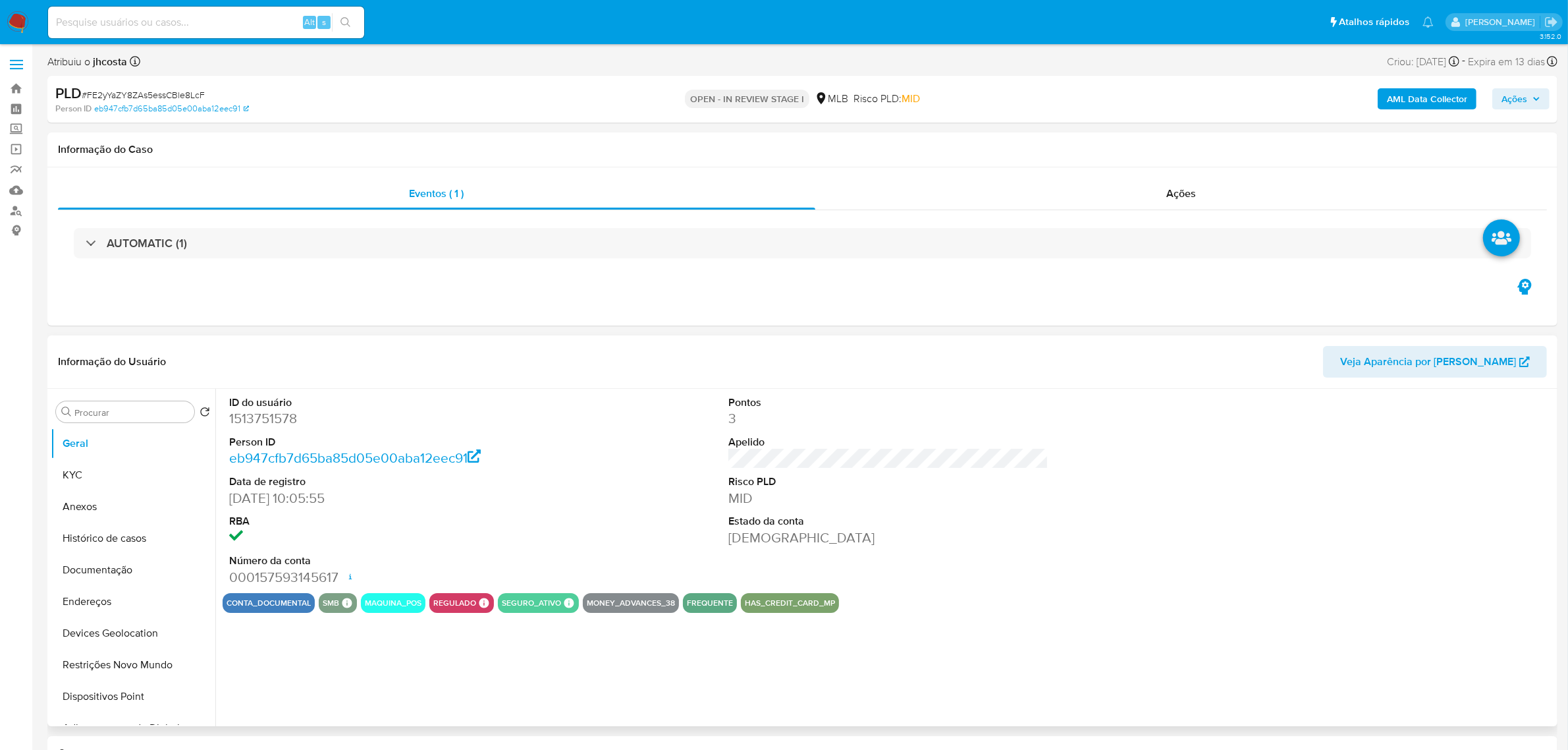
select select "10"
click at [156, 541] on button "Histórico de casos" at bounding box center [127, 539] width 154 height 31
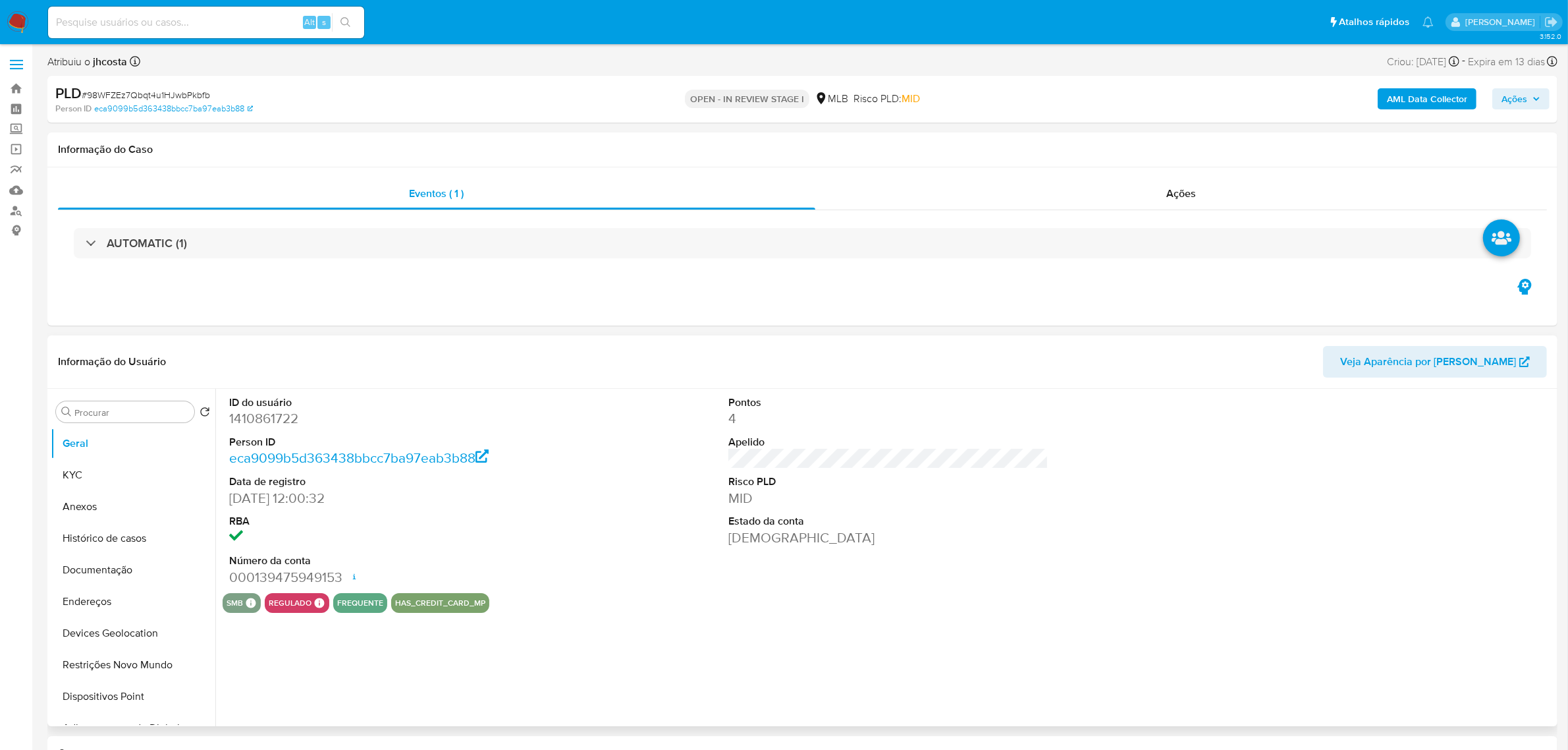
select select "10"
click at [132, 537] on button "Histórico de casos" at bounding box center [127, 539] width 154 height 31
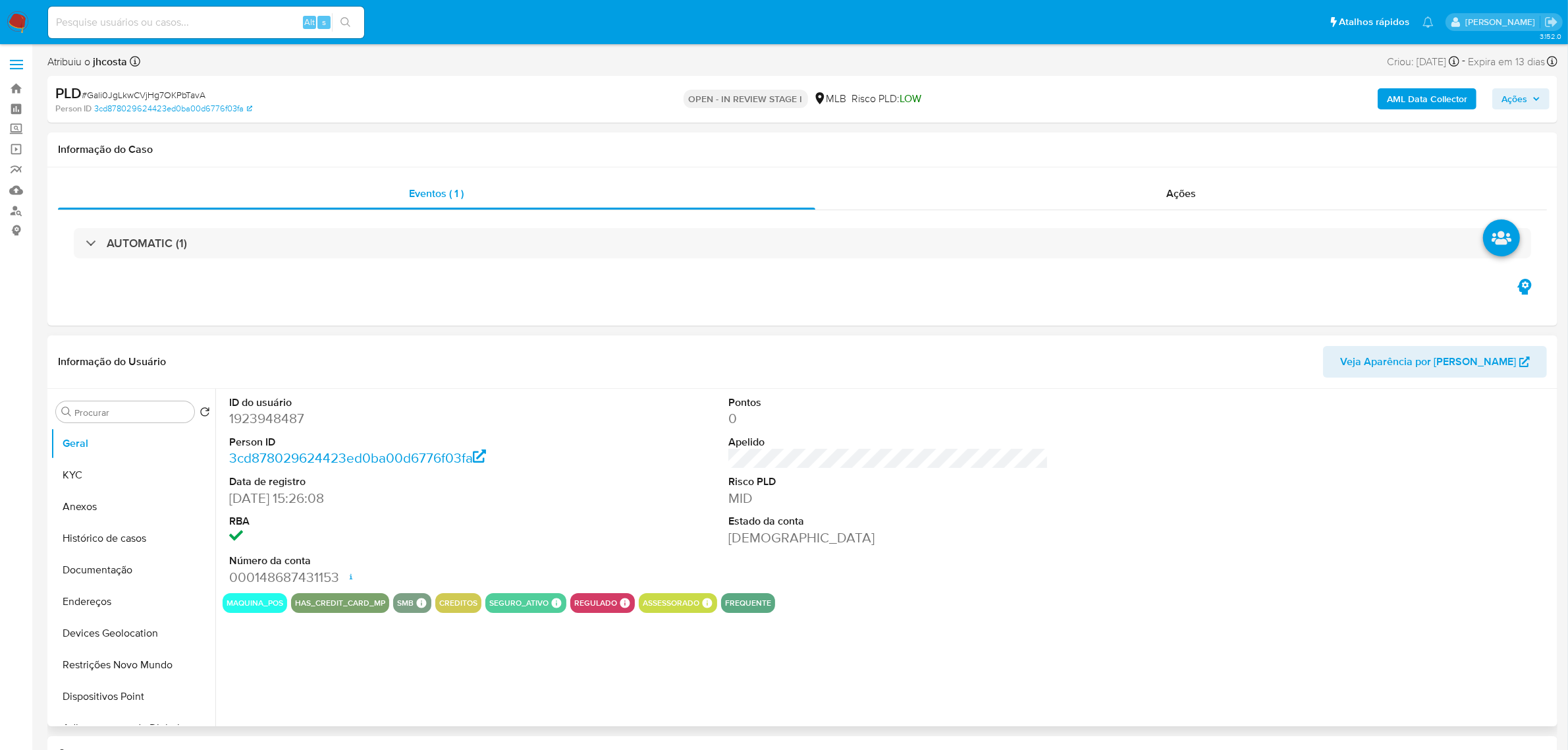
select select "10"
click at [140, 541] on button "Histórico de casos" at bounding box center [127, 539] width 154 height 31
select select "10"
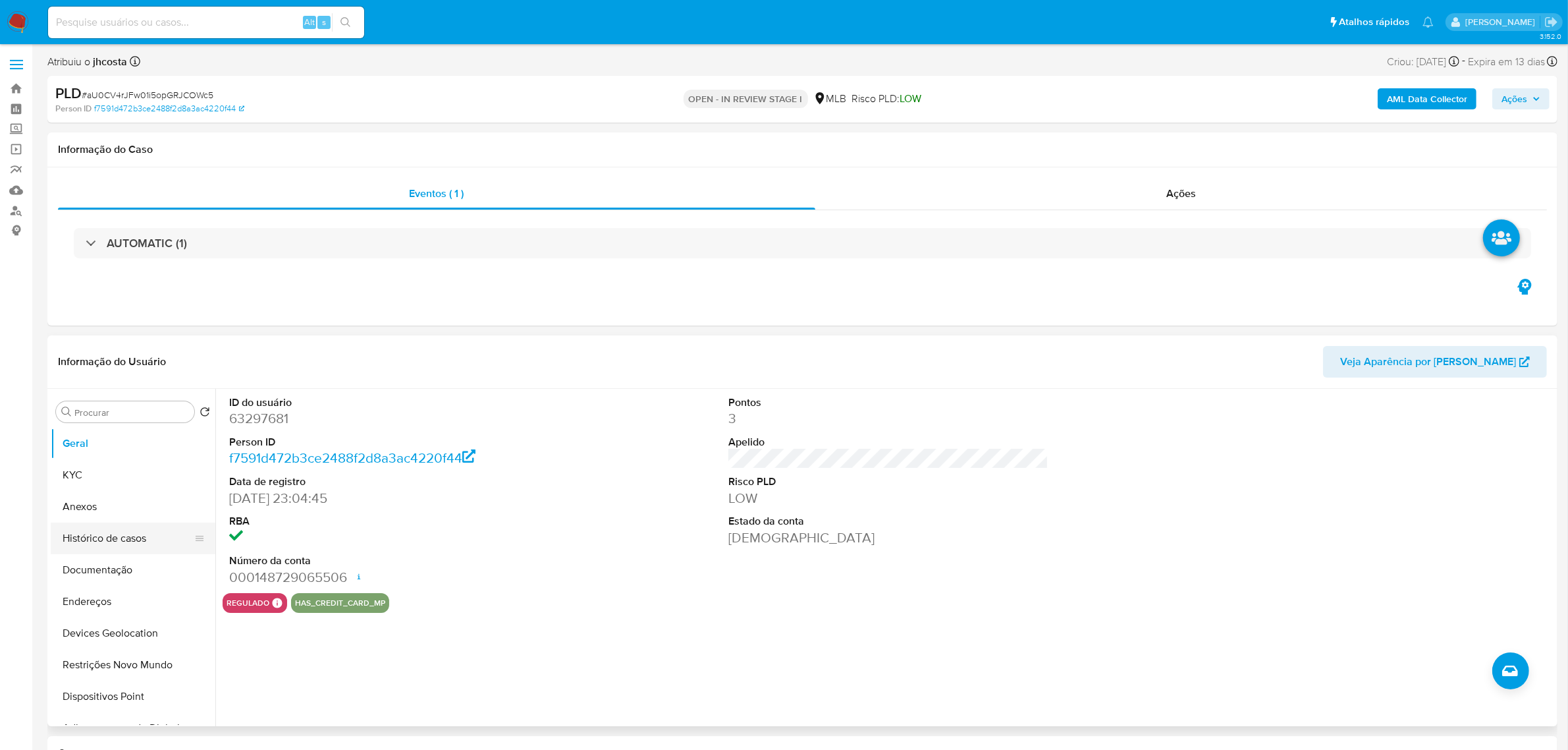
click at [142, 532] on button "Histórico de casos" at bounding box center [127, 539] width 154 height 31
select select "10"
click at [144, 537] on button "Histórico de casos" at bounding box center [127, 539] width 154 height 31
select select "10"
click at [159, 539] on button "Histórico de casos" at bounding box center [127, 539] width 154 height 31
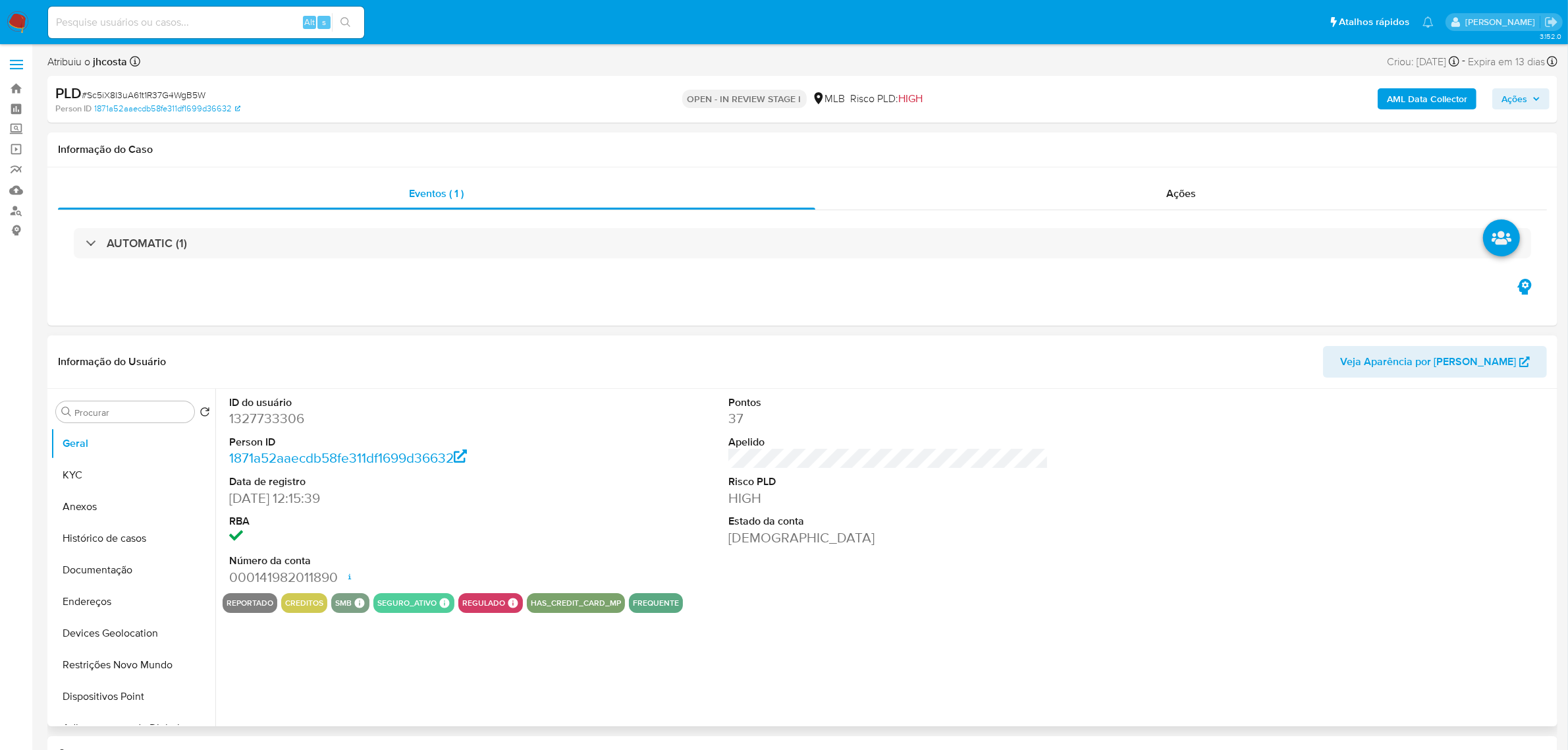
select select "10"
click at [145, 545] on button "Histórico de casos" at bounding box center [127, 539] width 154 height 31
